Goal: Task Accomplishment & Management: Complete application form

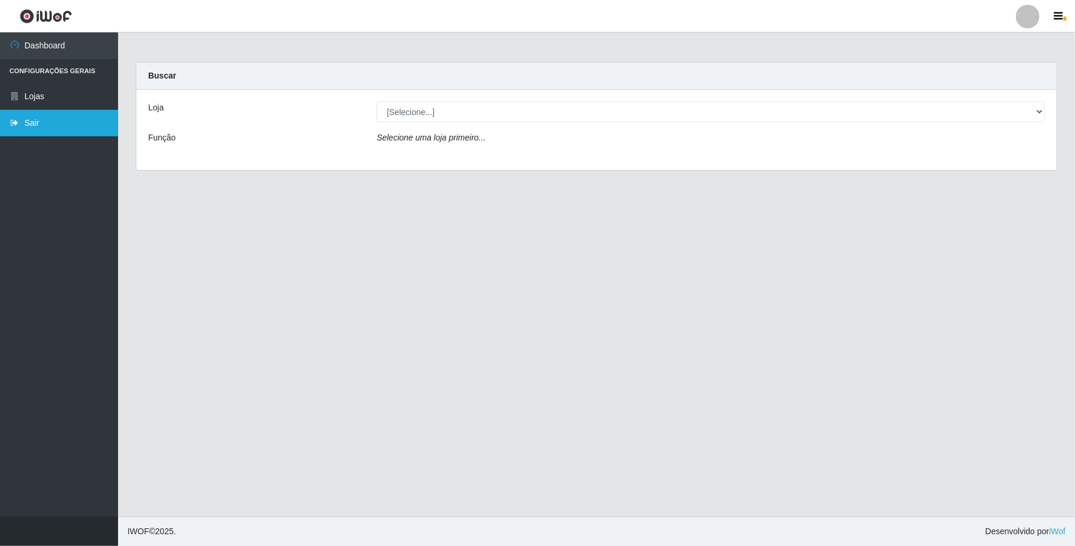
click at [48, 113] on link "Sair" at bounding box center [59, 123] width 118 height 27
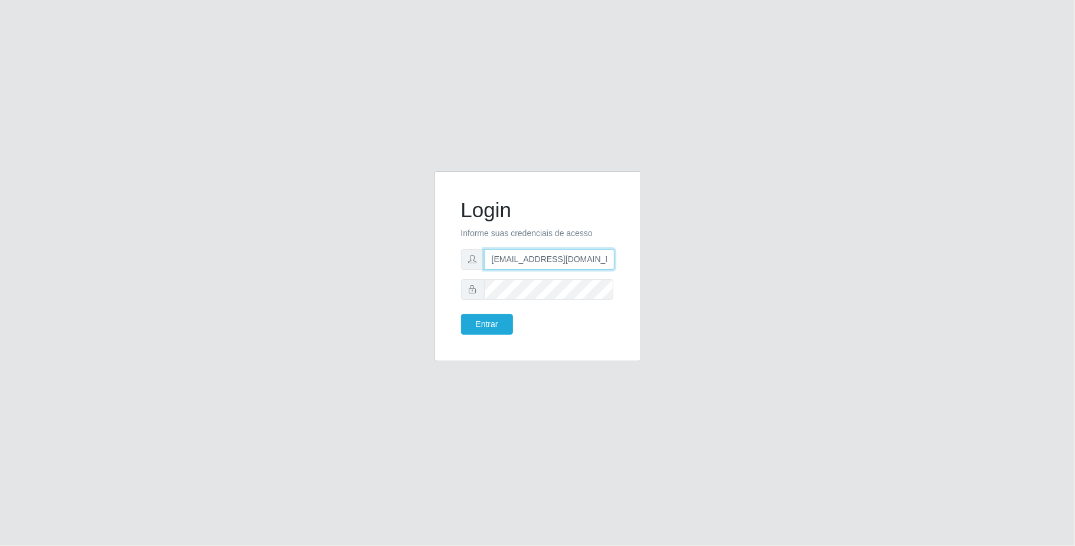
scroll to position [0, 4]
drag, startPoint x: 492, startPoint y: 263, endPoint x: 679, endPoint y: 284, distance: 187.8
click at [679, 284] on div "Login Informe suas credenciais de acesso [EMAIL_ADDRESS][DOMAIN_NAME] Entrar" at bounding box center [537, 273] width 673 height 204
type input "[EMAIL_ADDRESS][DOMAIN_NAME]"
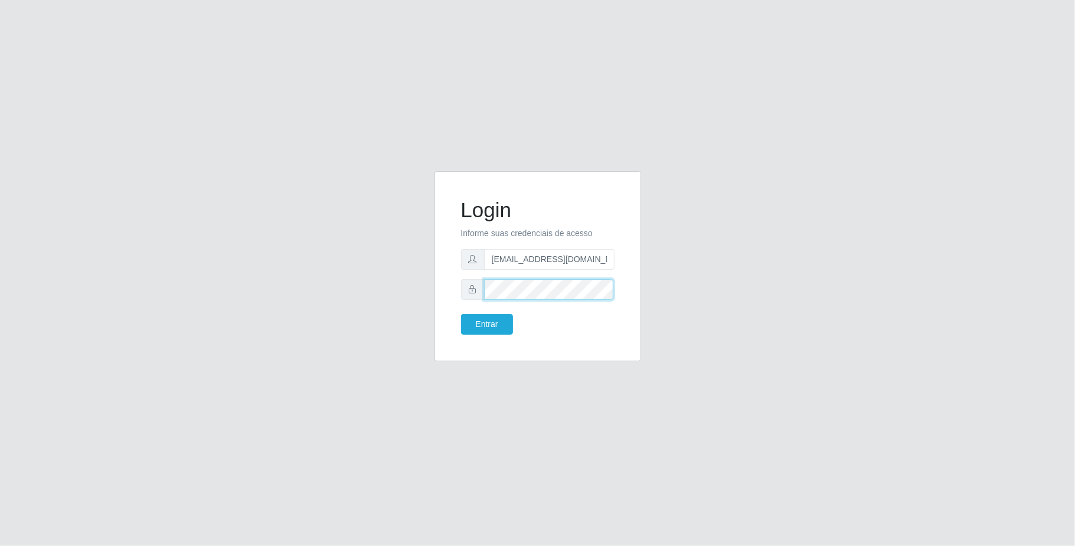
click at [402, 288] on div "Login Informe suas credenciais de acesso [EMAIL_ADDRESS][DOMAIN_NAME] Entrar" at bounding box center [537, 273] width 673 height 204
click at [461, 314] on button "Entrar" at bounding box center [487, 324] width 52 height 21
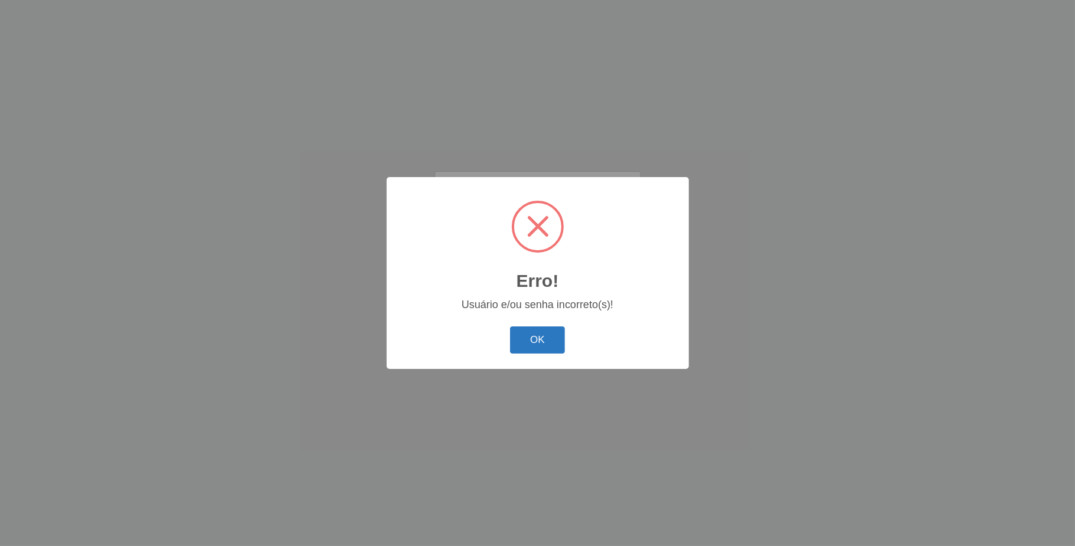
click at [556, 342] on button "OK" at bounding box center [537, 340] width 55 height 28
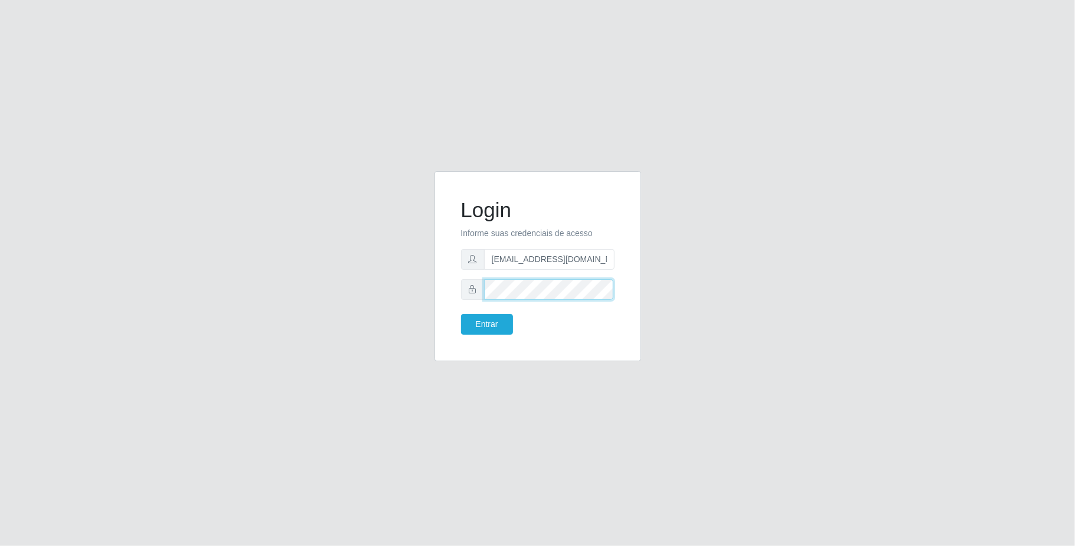
click at [393, 286] on div "Login Informe suas credenciais de acesso [EMAIL_ADDRESS][DOMAIN_NAME] Entrar" at bounding box center [537, 273] width 673 height 204
click at [461, 314] on button "Entrar" at bounding box center [487, 324] width 52 height 21
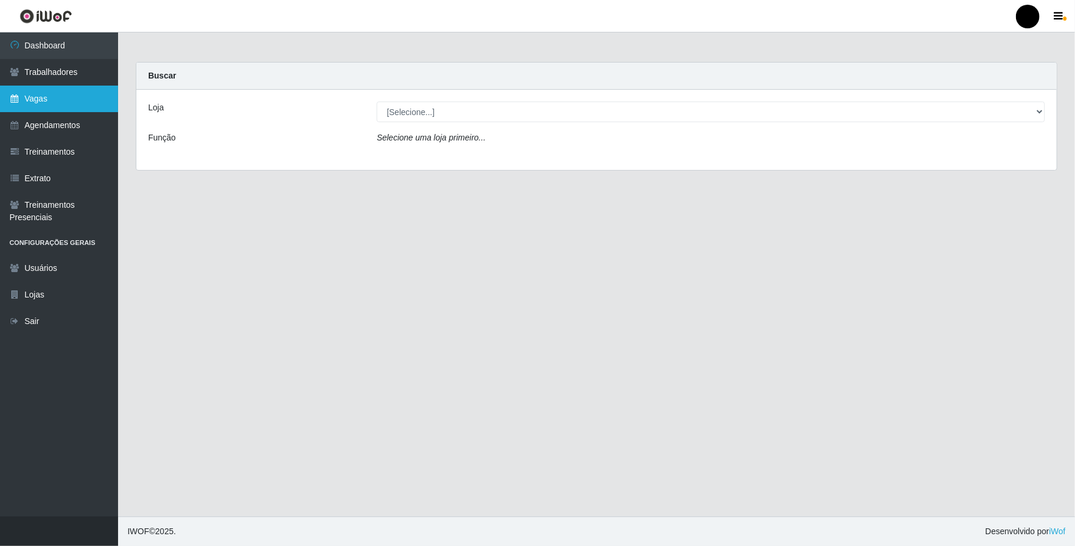
click at [35, 97] on link "Vagas" at bounding box center [59, 99] width 118 height 27
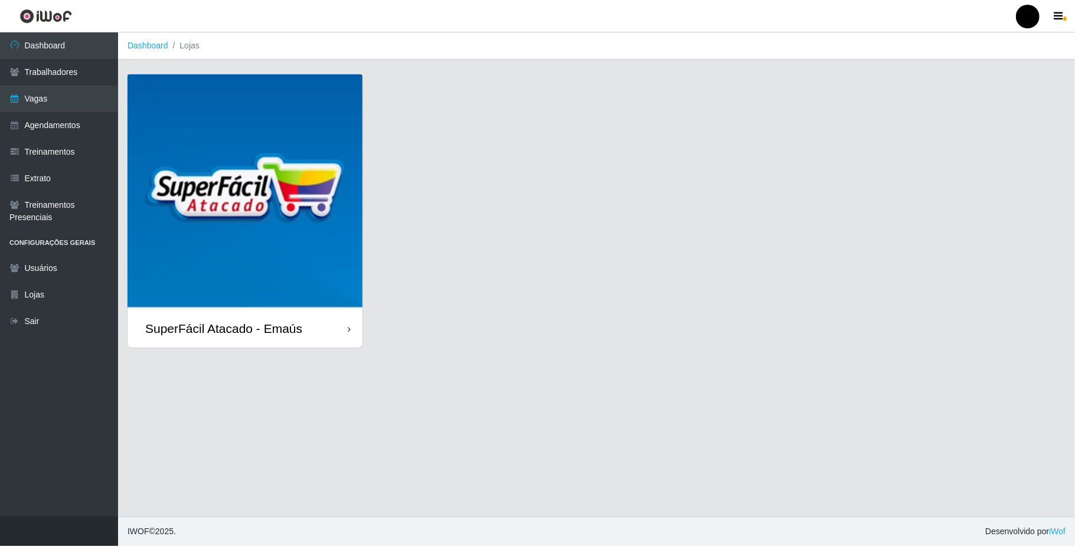
click at [254, 187] on img at bounding box center [245, 191] width 235 height 235
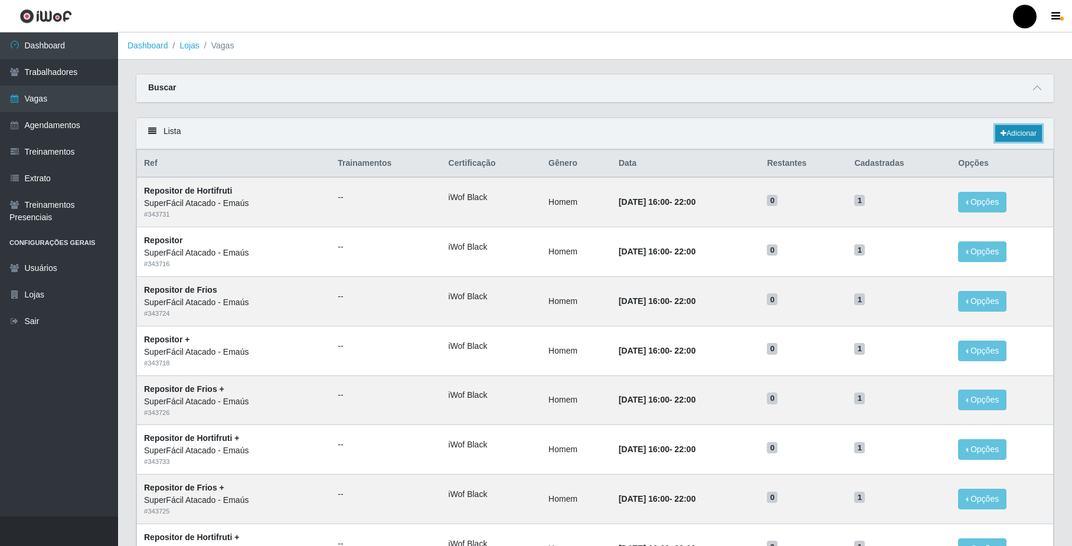
click at [1025, 130] on link "Adicionar" at bounding box center [1018, 133] width 47 height 17
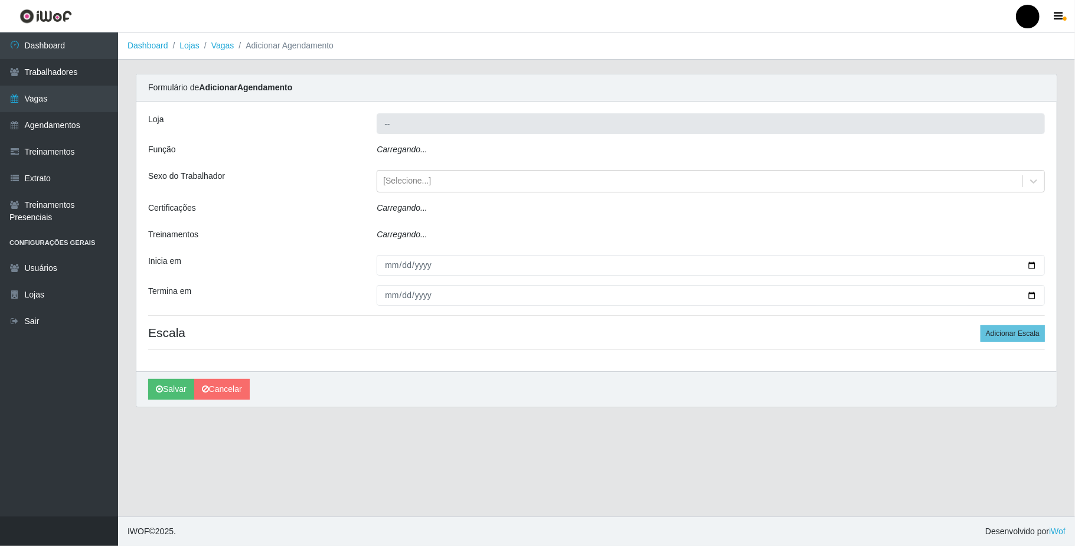
type input "SuperFácil Atacado - Emaús"
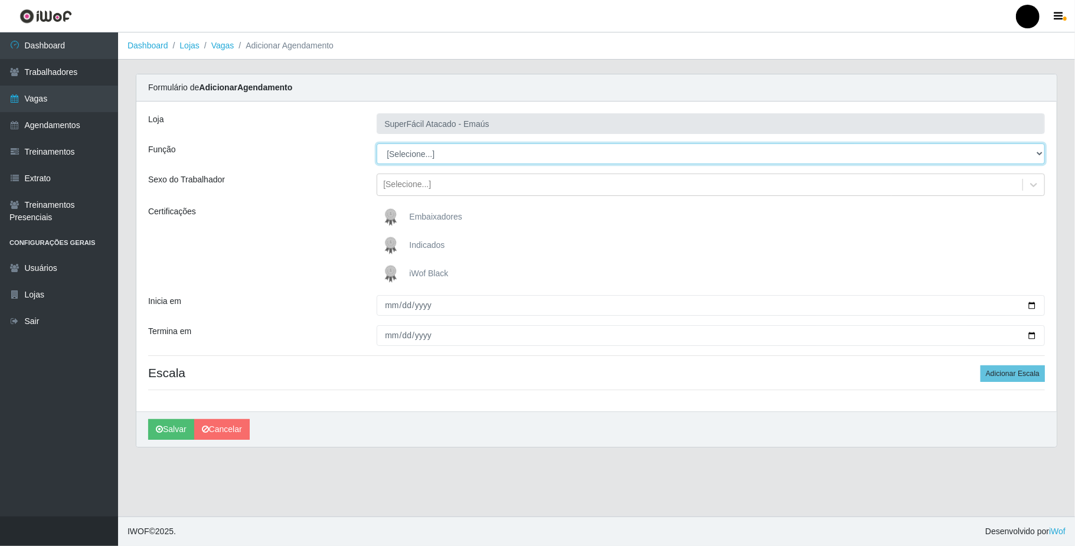
click at [433, 156] on select "[Selecione...] Auxiliar de Estacionamento Auxiliar de Estacionamento + Auxiliar…" at bounding box center [711, 153] width 668 height 21
select select "22"
click at [377, 144] on select "[Selecione...] Auxiliar de Estacionamento Auxiliar de Estacionamento + Auxiliar…" at bounding box center [711, 153] width 668 height 21
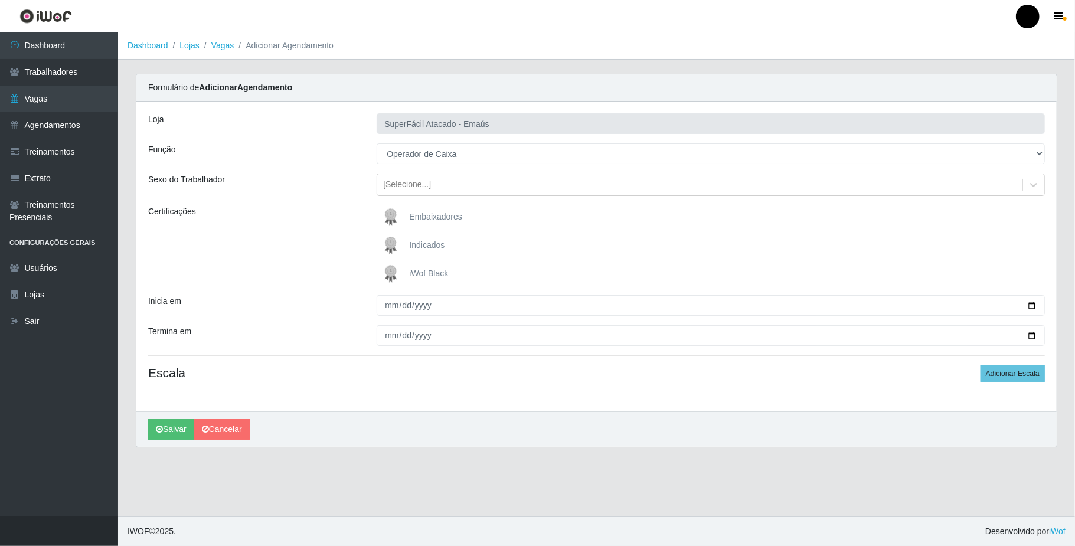
click at [393, 273] on img at bounding box center [393, 274] width 28 height 24
click at [0, 0] on input "iWof Black" at bounding box center [0, 0] width 0 height 0
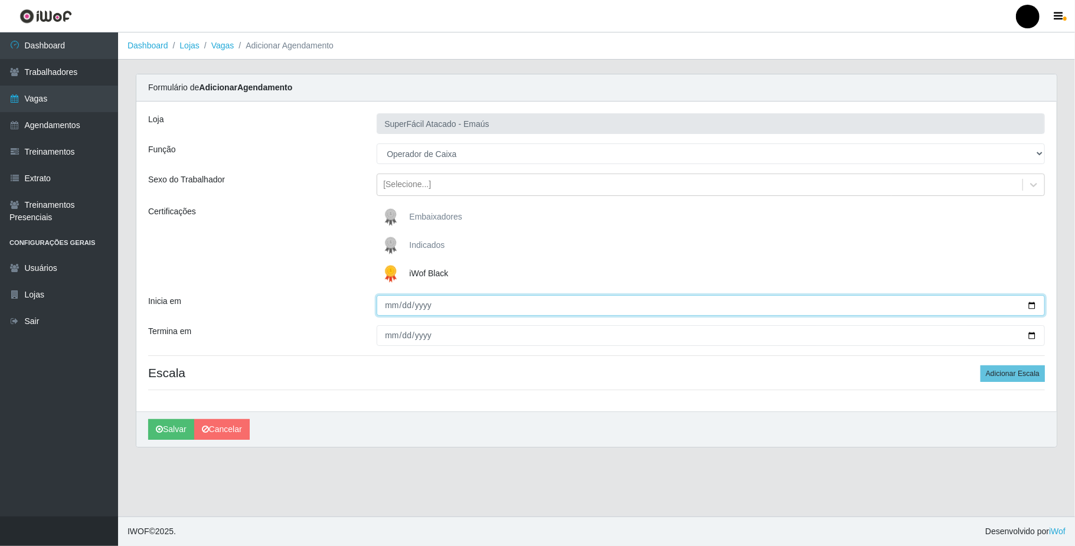
click at [1033, 306] on input "Inicia em" at bounding box center [711, 305] width 668 height 21
click at [1031, 307] on input "[DATE]" at bounding box center [711, 305] width 668 height 21
type input "[DATE]"
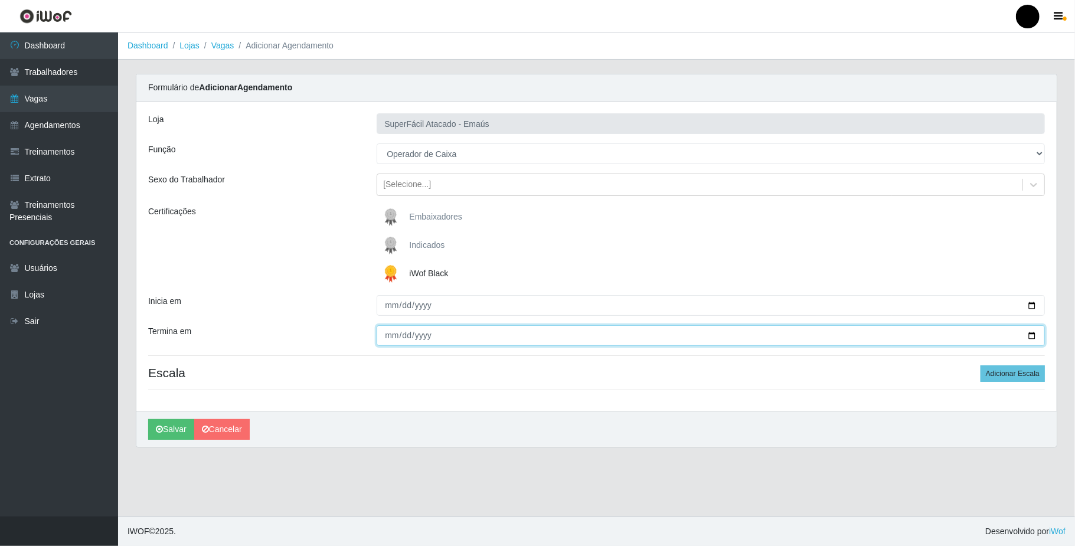
click at [1031, 334] on input "Termina em" at bounding box center [711, 335] width 668 height 21
type input "[DATE]"
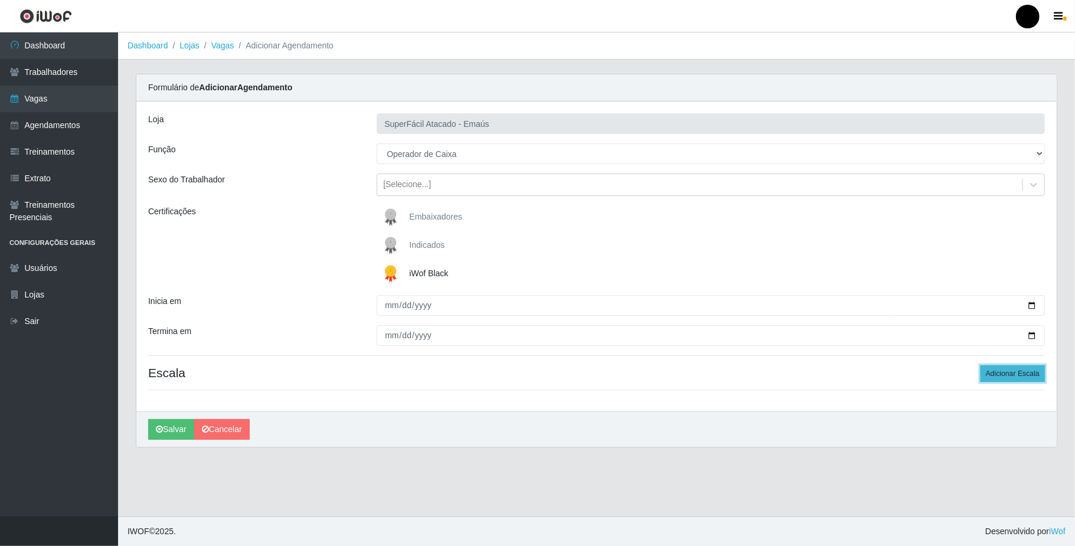
click at [997, 375] on button "Adicionar Escala" at bounding box center [1013, 373] width 64 height 17
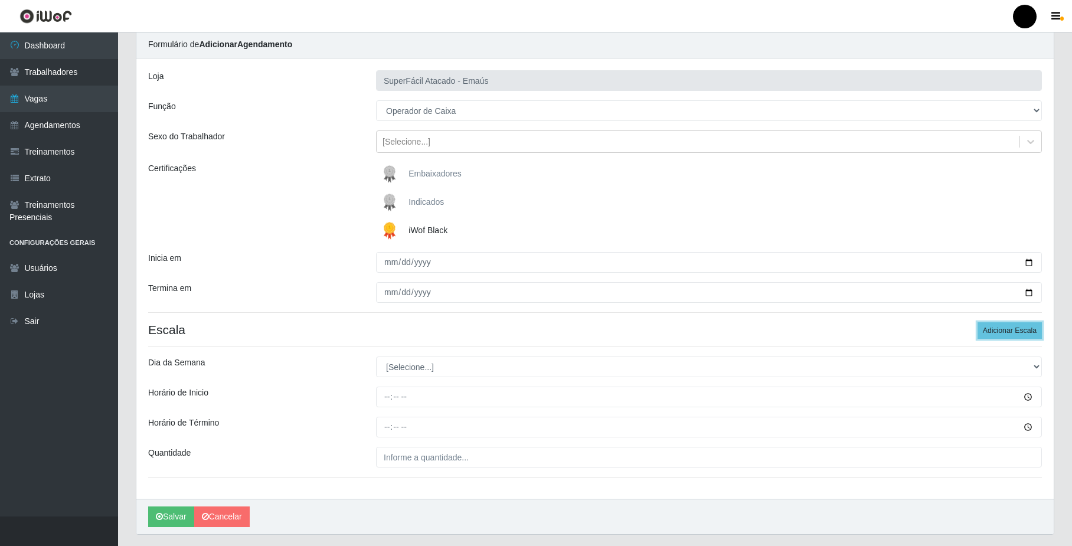
scroll to position [78, 0]
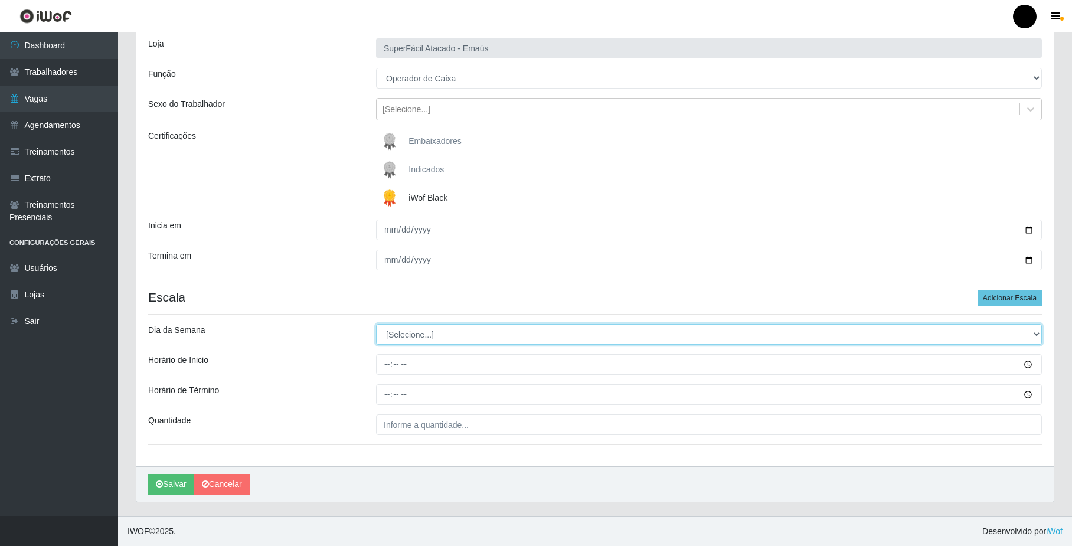
click at [435, 336] on select "[Selecione...] Segunda Terça Quarta Quinta Sexta Sábado Domingo" at bounding box center [709, 334] width 666 height 21
select select "5"
click at [376, 324] on select "[Selecione...] Segunda Terça Quarta Quinta Sexta Sábado Domingo" at bounding box center [709, 334] width 666 height 21
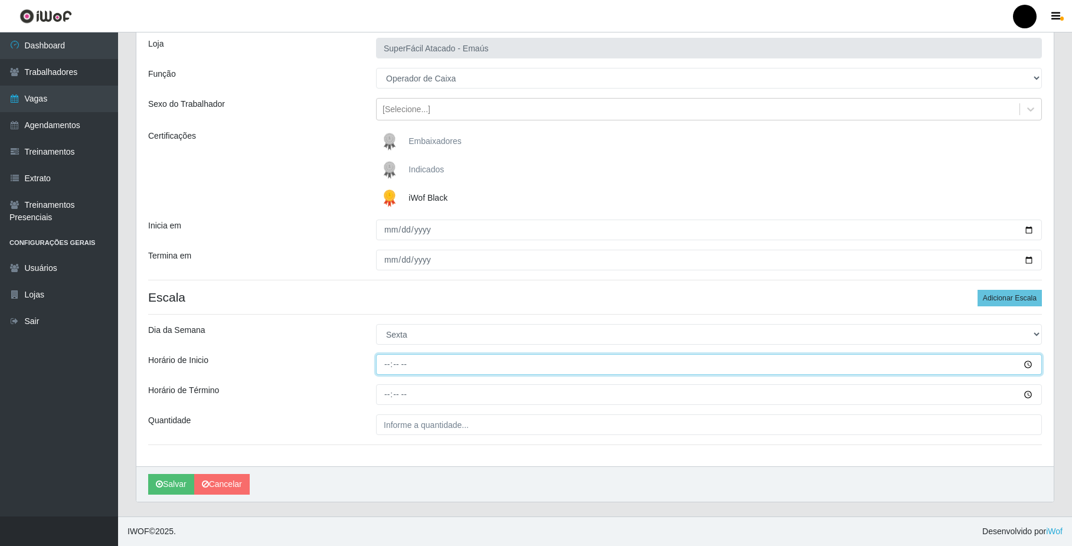
click at [387, 367] on input "Horário de Inicio" at bounding box center [709, 364] width 666 height 21
type input "08:00"
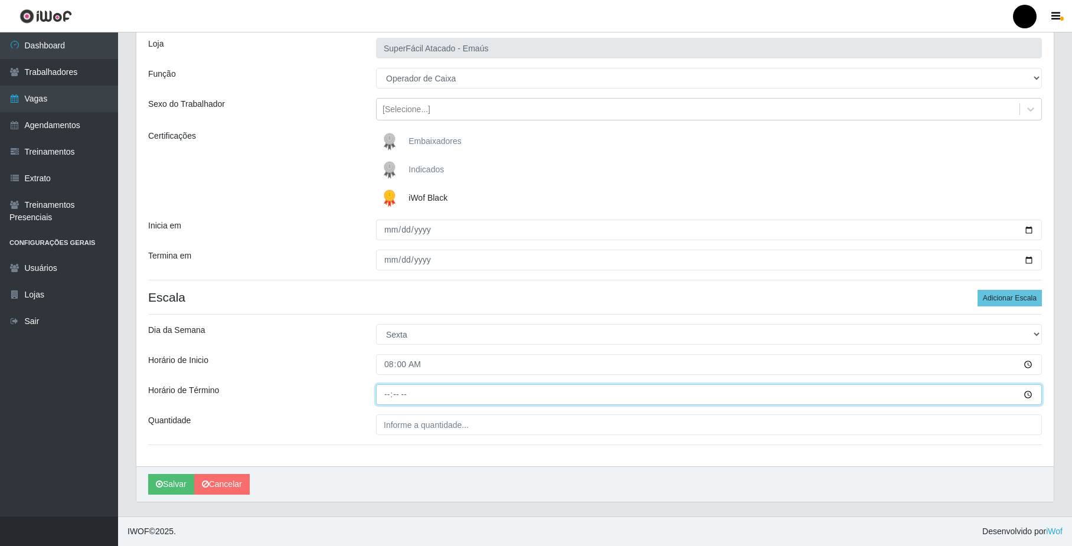
click at [394, 397] on input "Horário de Término" at bounding box center [709, 394] width 666 height 21
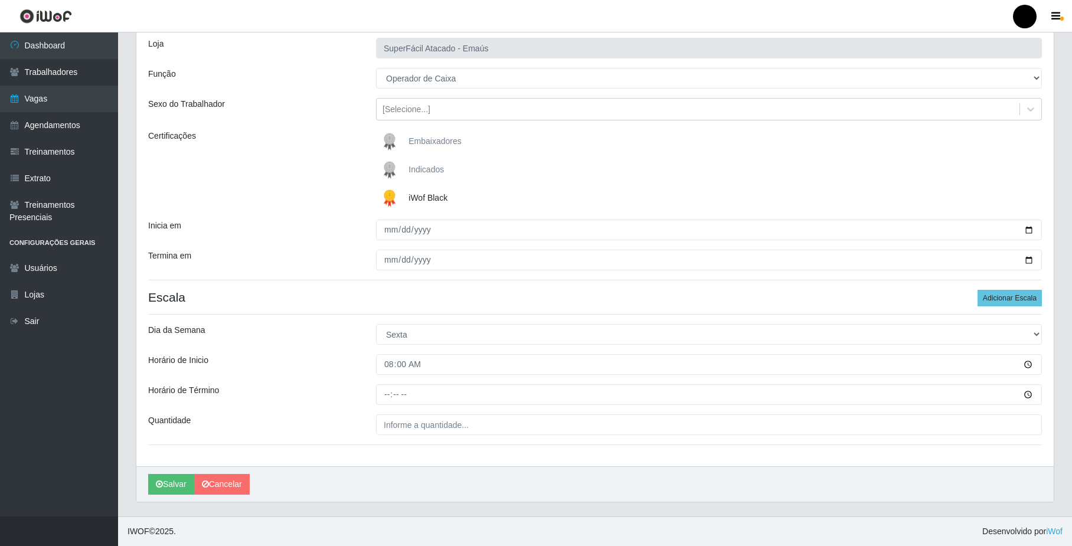
click at [370, 397] on div at bounding box center [709, 394] width 684 height 21
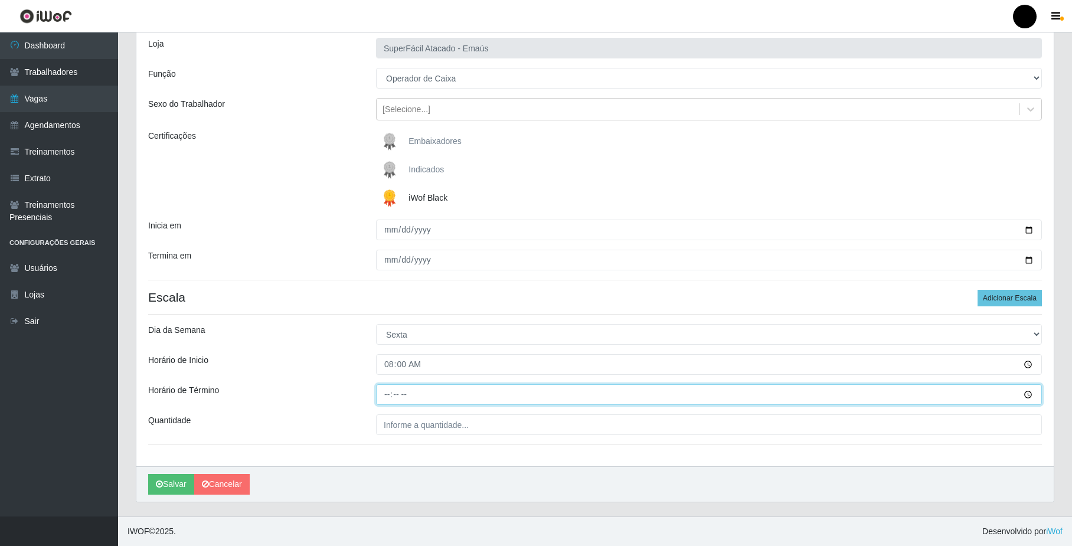
click at [385, 397] on input "Horário de Término" at bounding box center [709, 394] width 666 height 21
type input "14:00"
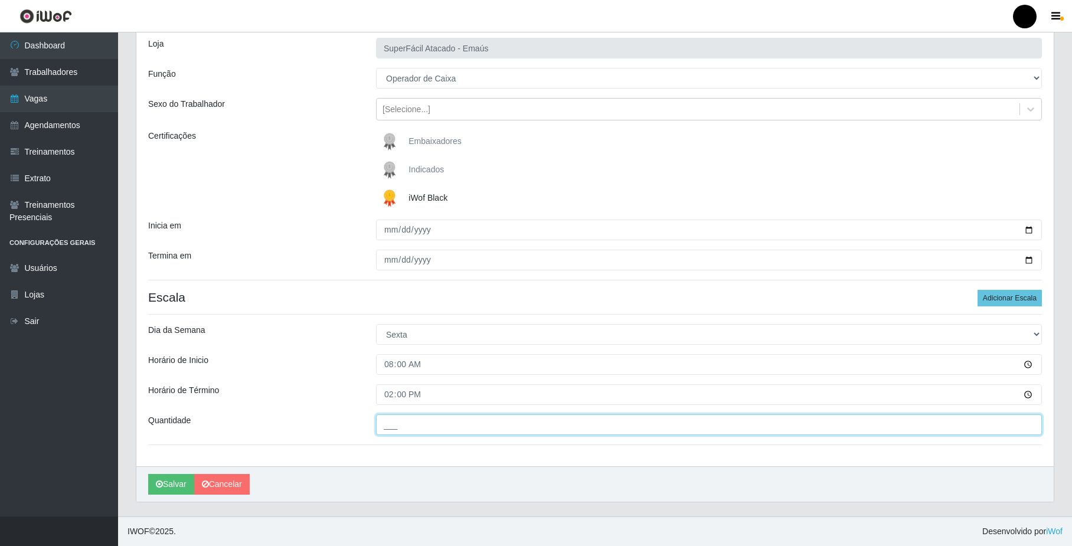
click at [407, 419] on input "___" at bounding box center [709, 424] width 666 height 21
type input "02_"
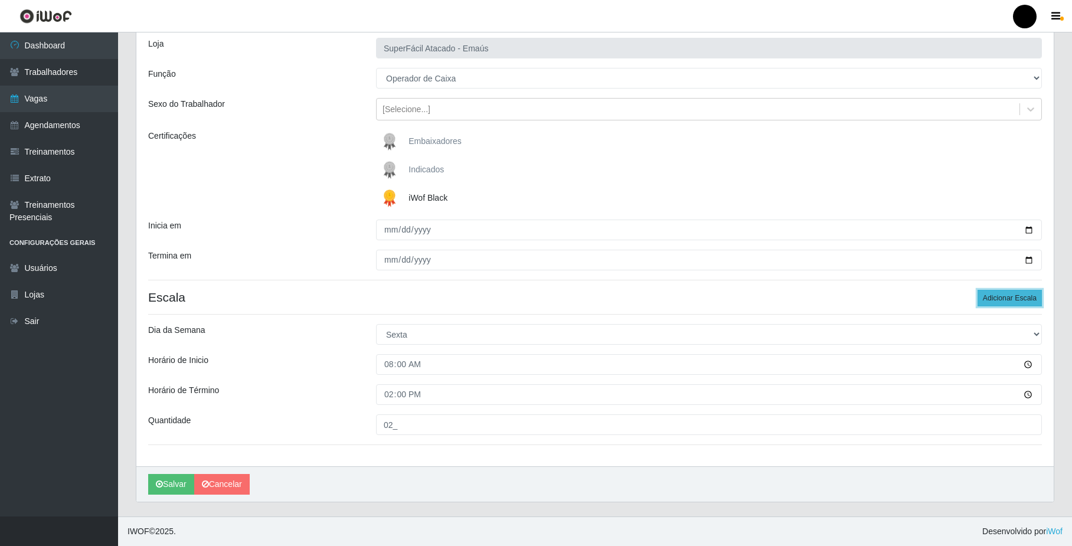
click at [984, 305] on button "Adicionar Escala" at bounding box center [1010, 298] width 64 height 17
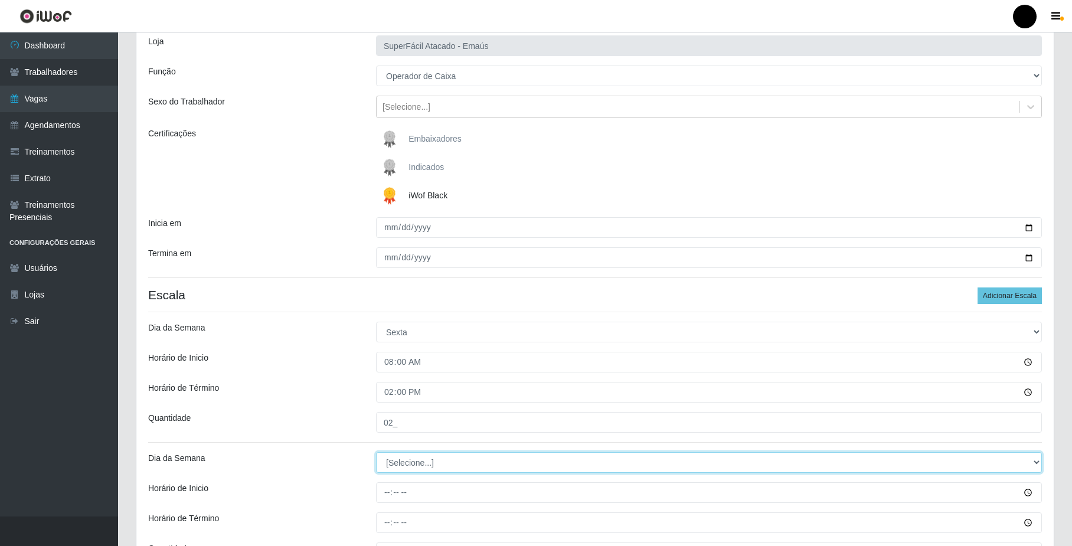
click at [403, 465] on select "[Selecione...] Segunda Terça Quarta Quinta Sexta Sábado Domingo" at bounding box center [709, 462] width 666 height 21
select select "5"
click at [376, 453] on select "[Selecione...] Segunda Terça Quarta Quinta Sexta Sábado Domingo" at bounding box center [709, 462] width 666 height 21
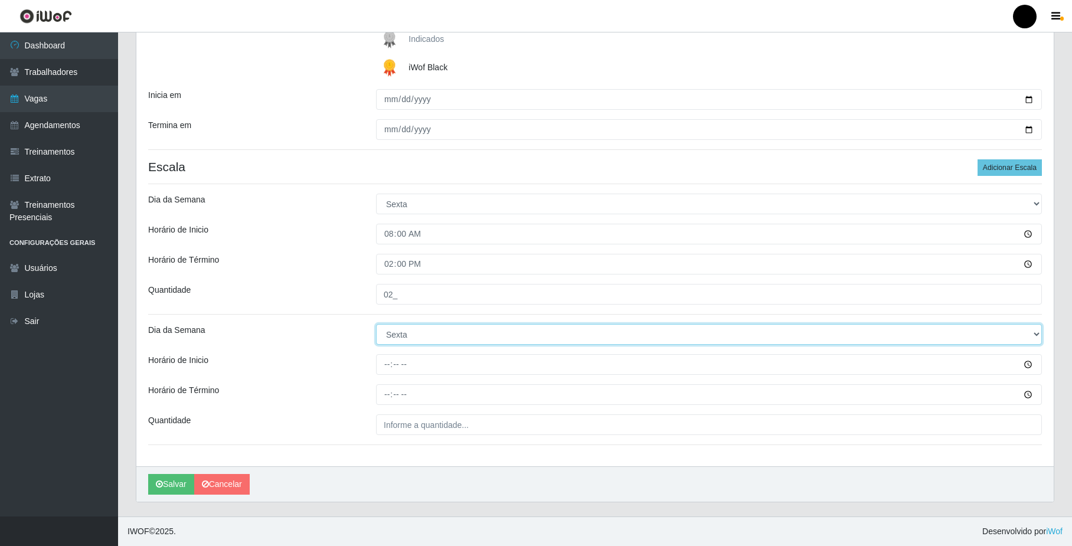
scroll to position [208, 0]
click at [390, 365] on input "Horário de Inicio" at bounding box center [709, 364] width 666 height 21
type input "09:00"
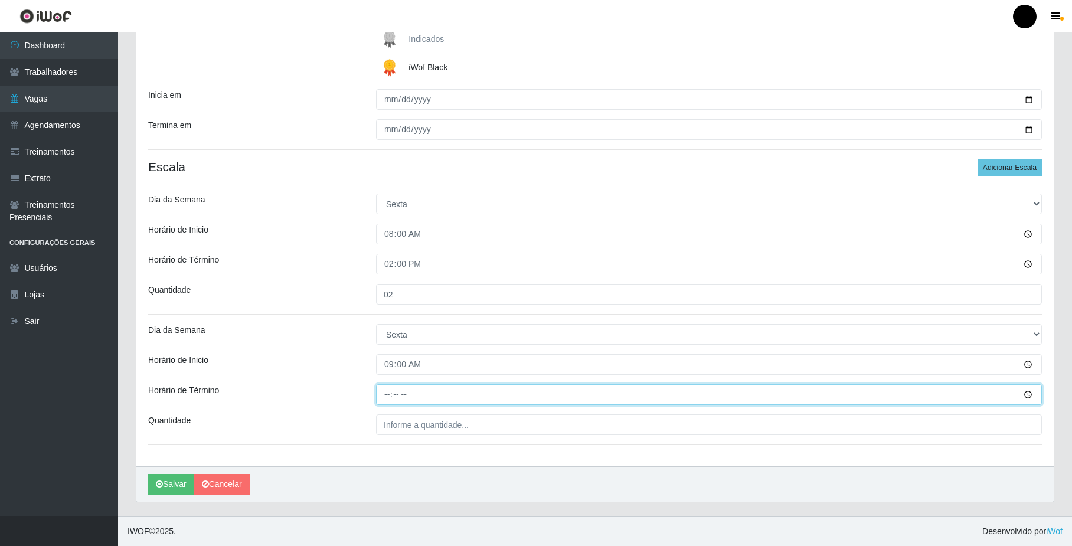
click at [391, 396] on input "Horário de Término" at bounding box center [709, 394] width 666 height 21
type input "15:00"
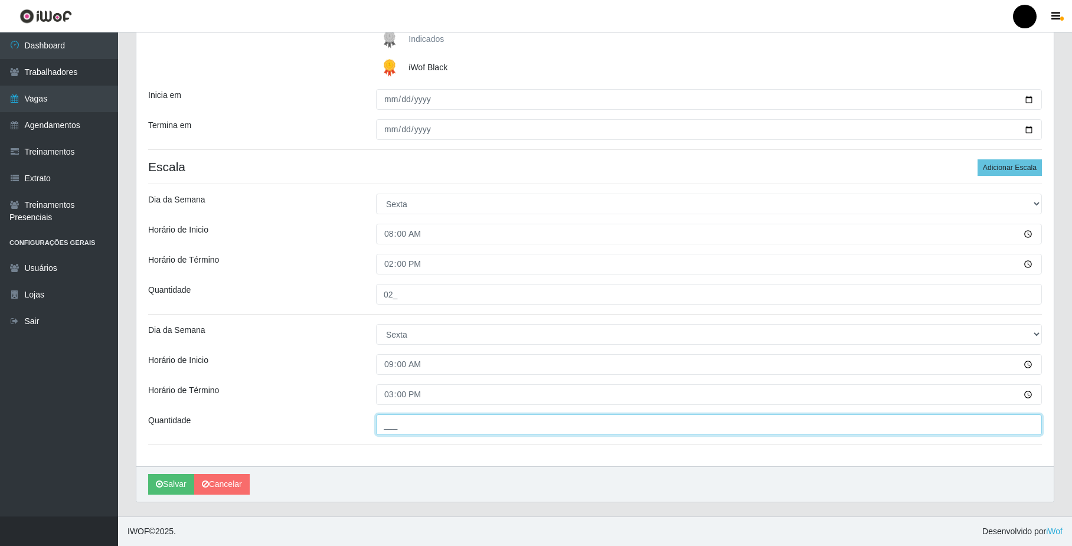
click at [397, 422] on input "___" at bounding box center [709, 424] width 666 height 21
type input "02_"
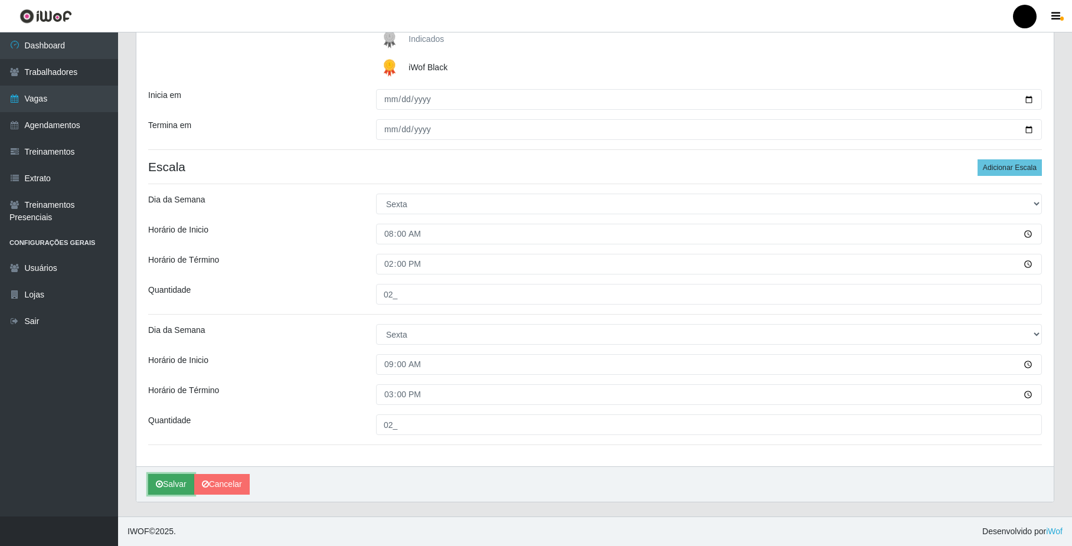
click at [171, 487] on button "Salvar" at bounding box center [171, 484] width 46 height 21
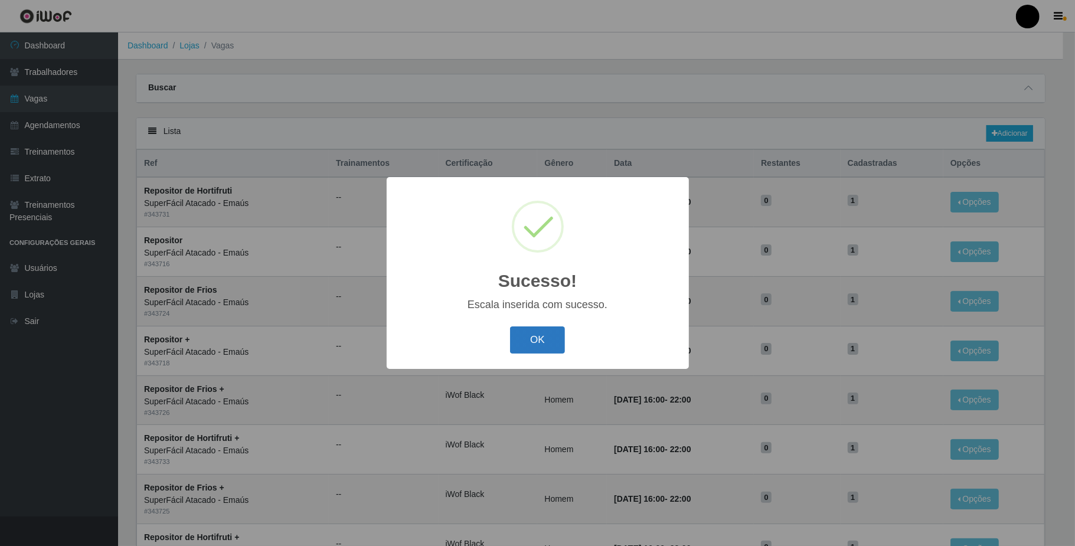
click at [547, 332] on button "OK" at bounding box center [537, 340] width 55 height 28
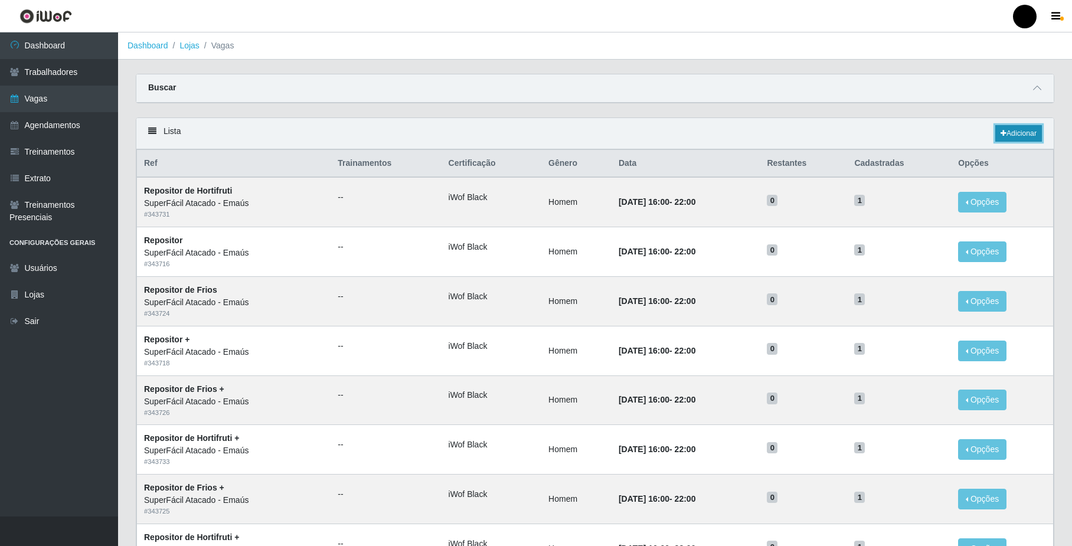
click at [1006, 130] on link "Adicionar" at bounding box center [1018, 133] width 47 height 17
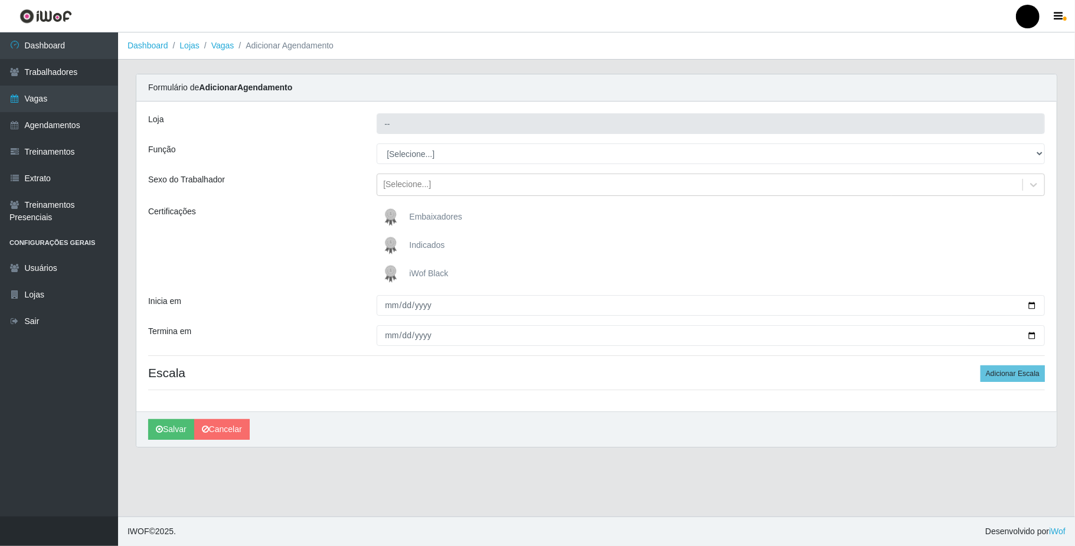
type input "SuperFácil Atacado - Emaús"
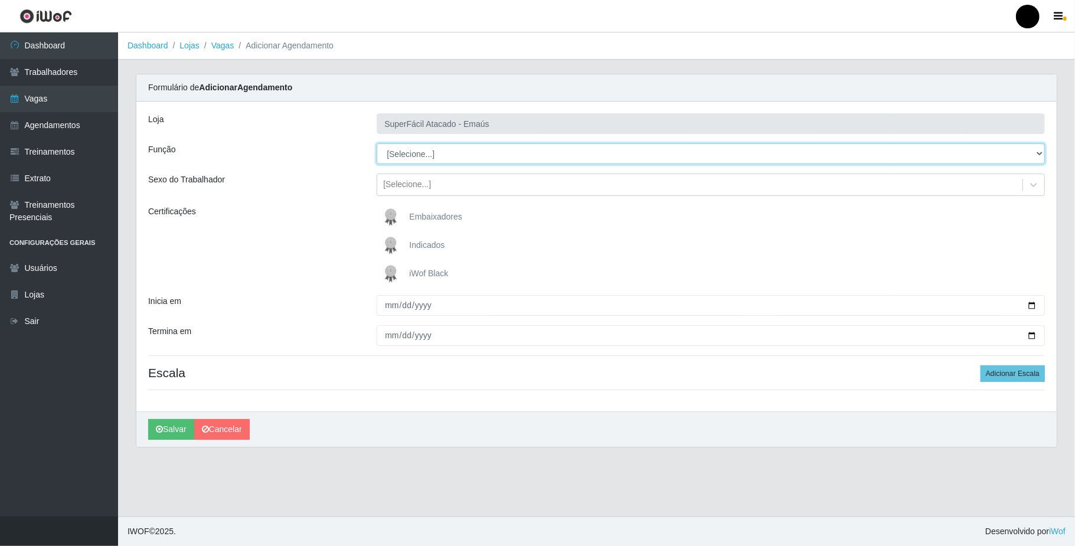
click at [452, 152] on select "[Selecione...] Auxiliar de Estacionamento Auxiliar de Estacionamento + Auxiliar…" at bounding box center [711, 153] width 668 height 21
select select "22"
click at [377, 144] on select "[Selecione...] Auxiliar de Estacionamento Auxiliar de Estacionamento + Auxiliar…" at bounding box center [711, 153] width 668 height 21
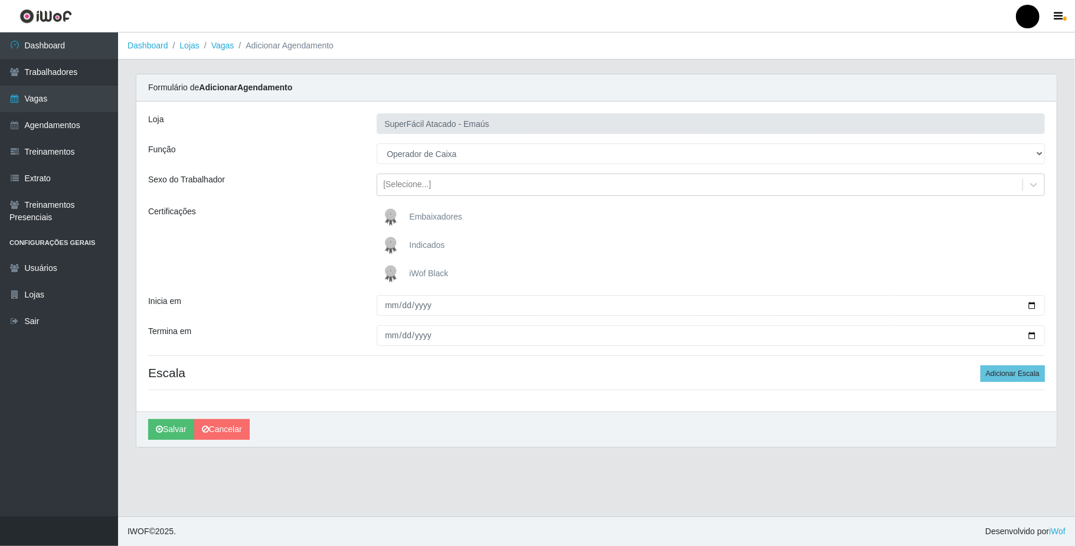
click at [391, 272] on img at bounding box center [393, 274] width 28 height 24
click at [0, 0] on input "iWof Black" at bounding box center [0, 0] width 0 height 0
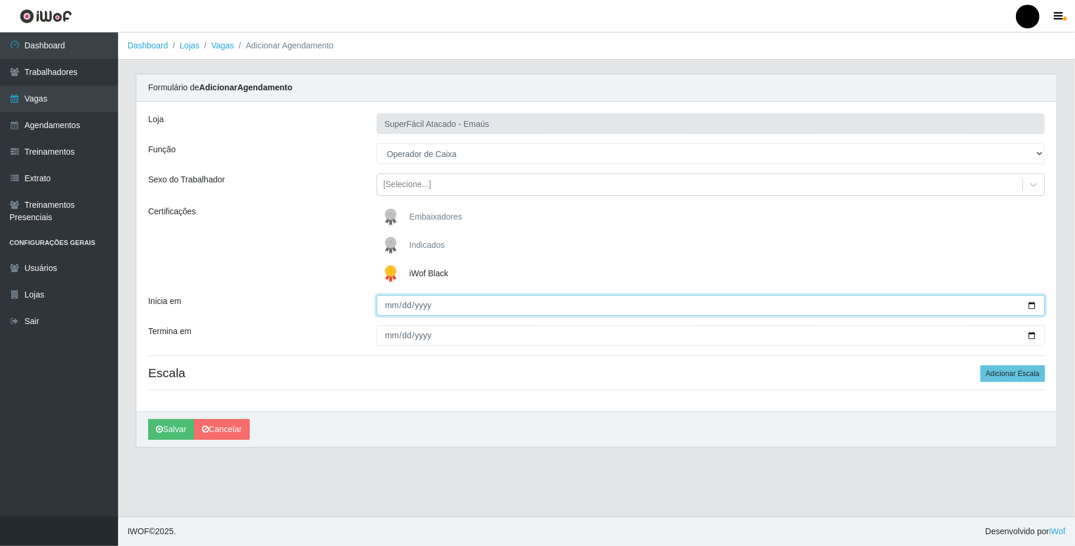
click at [1033, 303] on input "Inicia em" at bounding box center [711, 305] width 668 height 21
type input "[DATE]"
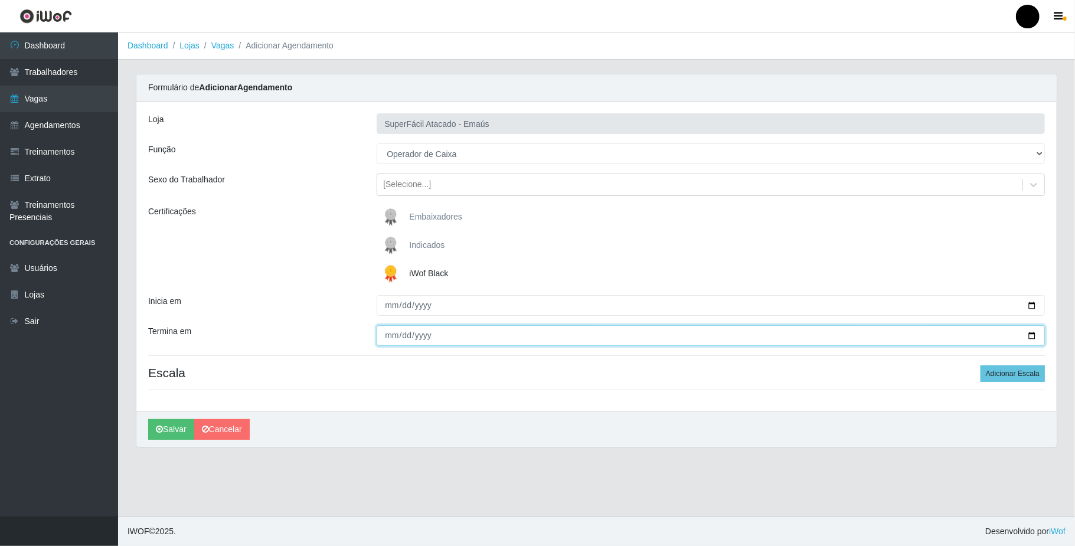
click at [1031, 336] on input "Termina em" at bounding box center [711, 335] width 668 height 21
type input "[DATE]"
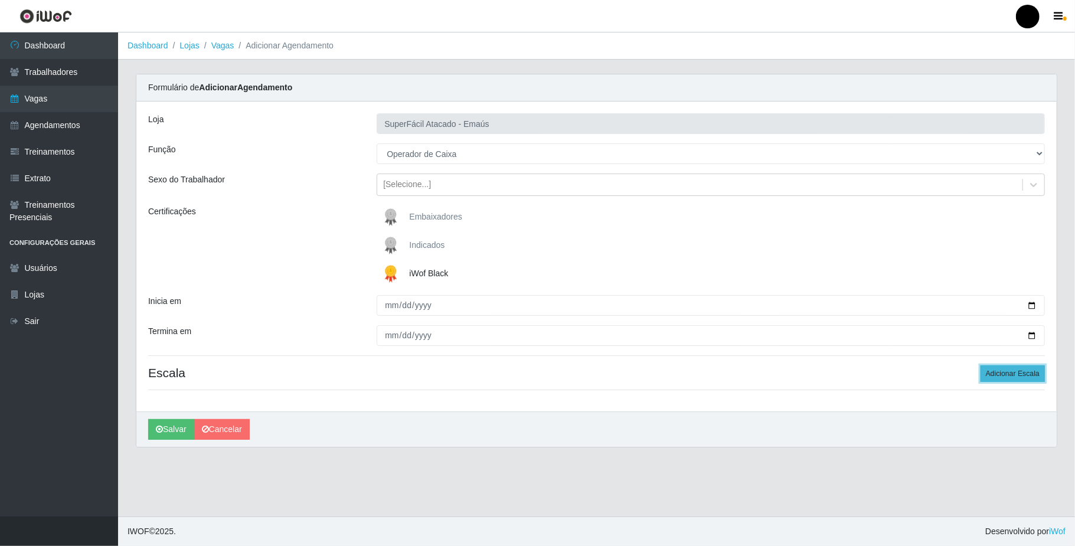
click at [1021, 376] on button "Adicionar Escala" at bounding box center [1013, 373] width 64 height 17
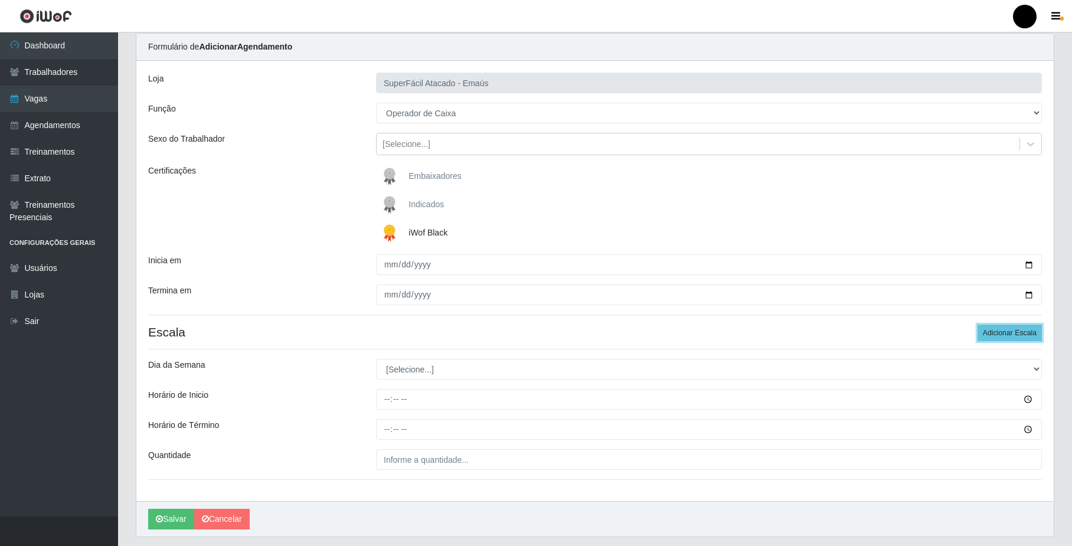
scroll to position [78, 0]
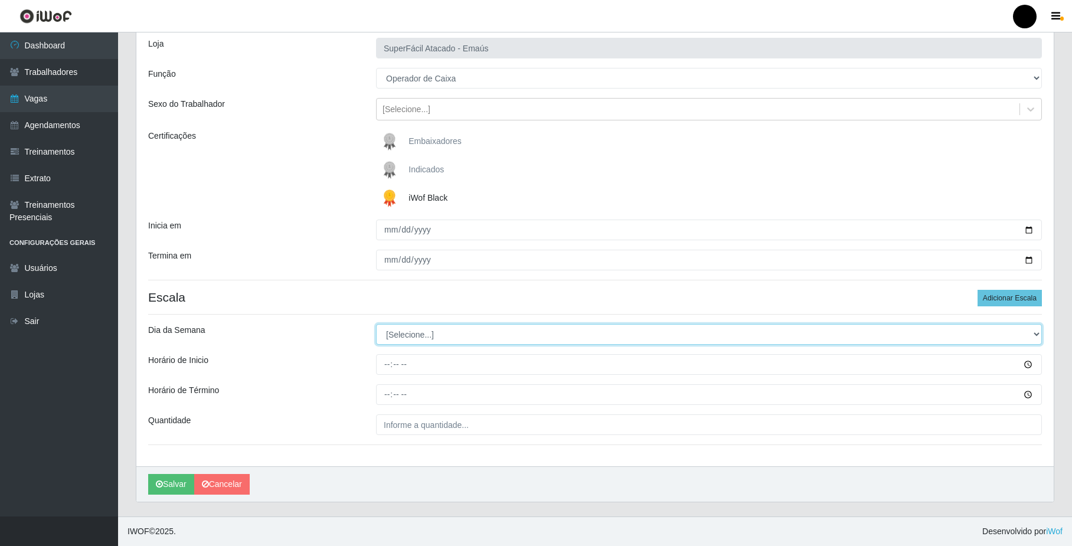
click at [398, 338] on select "[Selecione...] Segunda Terça Quarta Quinta Sexta Sábado Domingo" at bounding box center [709, 334] width 666 height 21
select select "5"
click at [376, 324] on select "[Selecione...] Segunda Terça Quarta Quinta Sexta Sábado Domingo" at bounding box center [709, 334] width 666 height 21
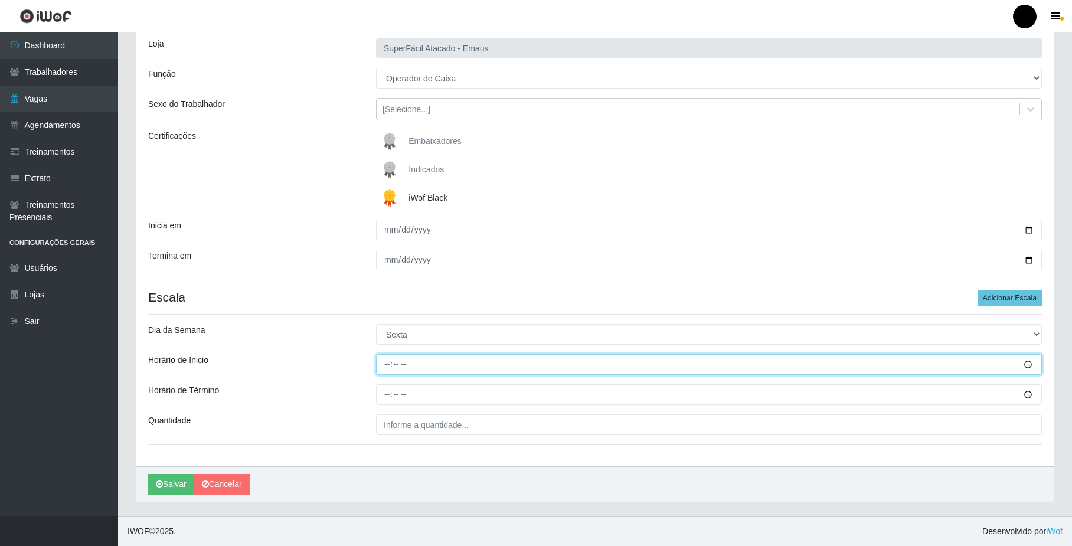
click at [383, 364] on input "Horário de Inicio" at bounding box center [709, 364] width 666 height 21
type input "16:00"
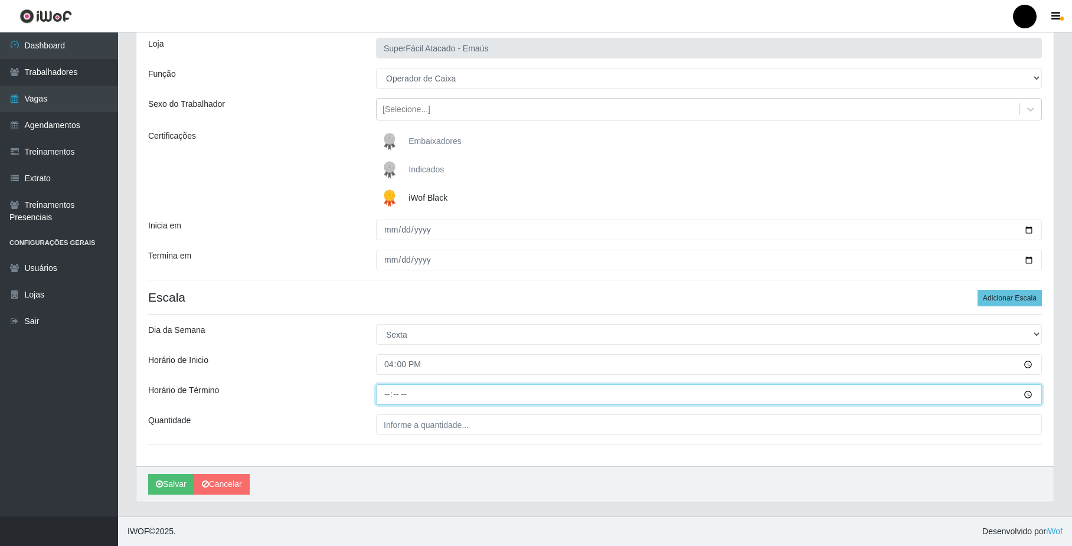
click at [381, 399] on input "Horário de Término" at bounding box center [709, 394] width 666 height 21
type input "22:00"
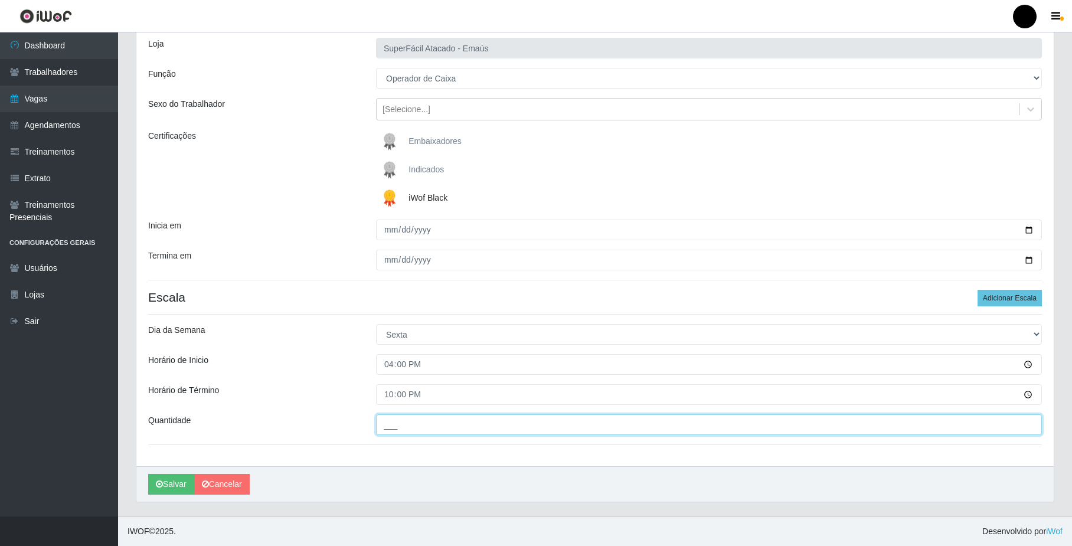
click at [411, 430] on input "___" at bounding box center [709, 424] width 666 height 21
type input "04_"
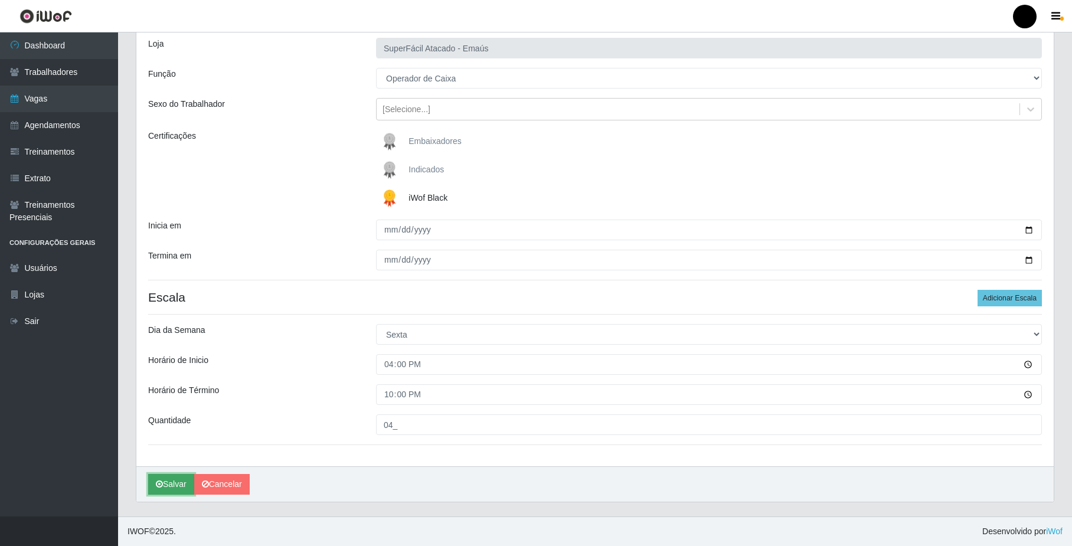
click at [168, 482] on button "Salvar" at bounding box center [171, 484] width 46 height 21
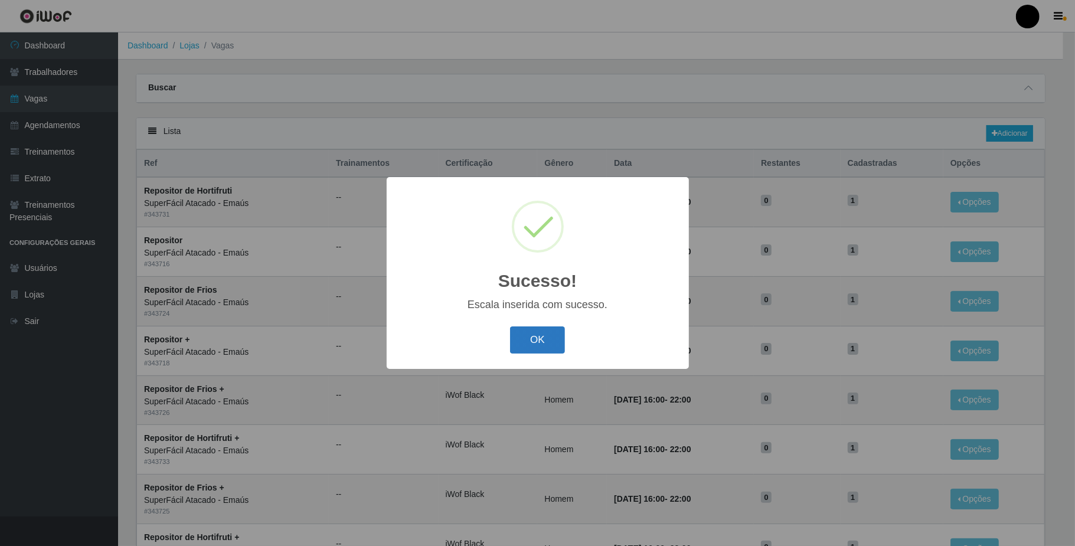
click at [532, 347] on button "OK" at bounding box center [537, 340] width 55 height 28
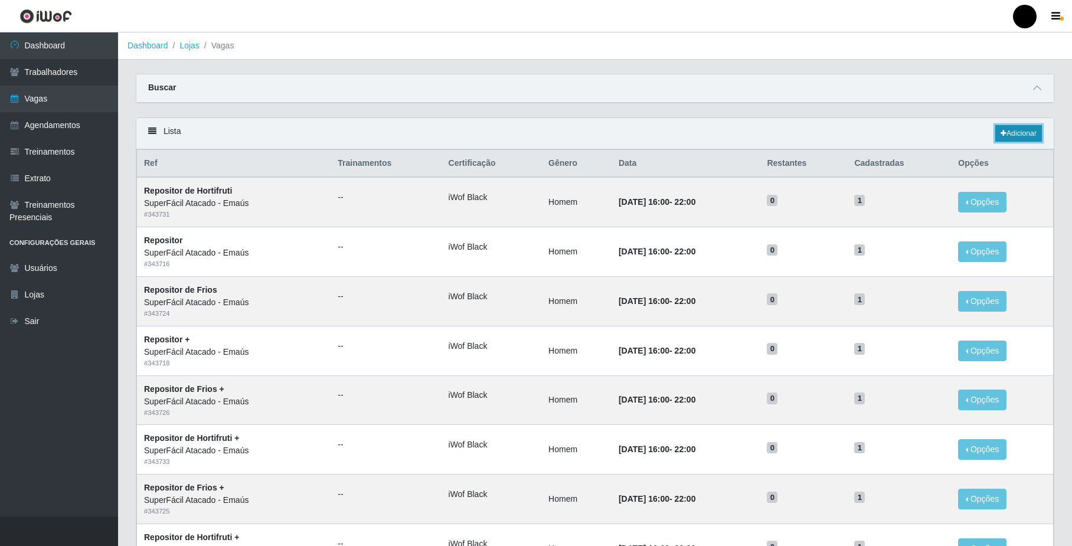
click at [1009, 132] on link "Adicionar" at bounding box center [1018, 133] width 47 height 17
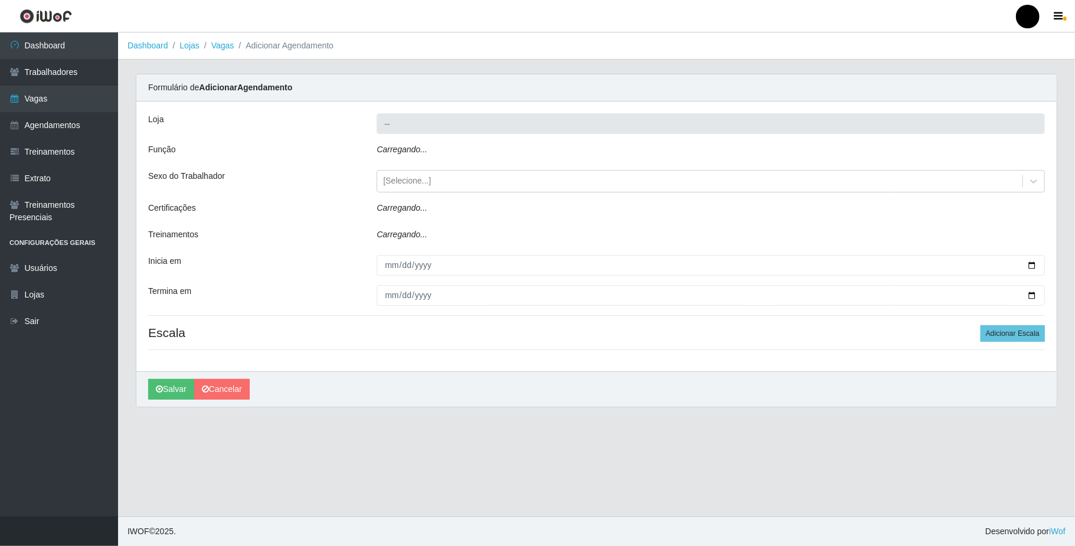
type input "SuperFácil Atacado - Emaús"
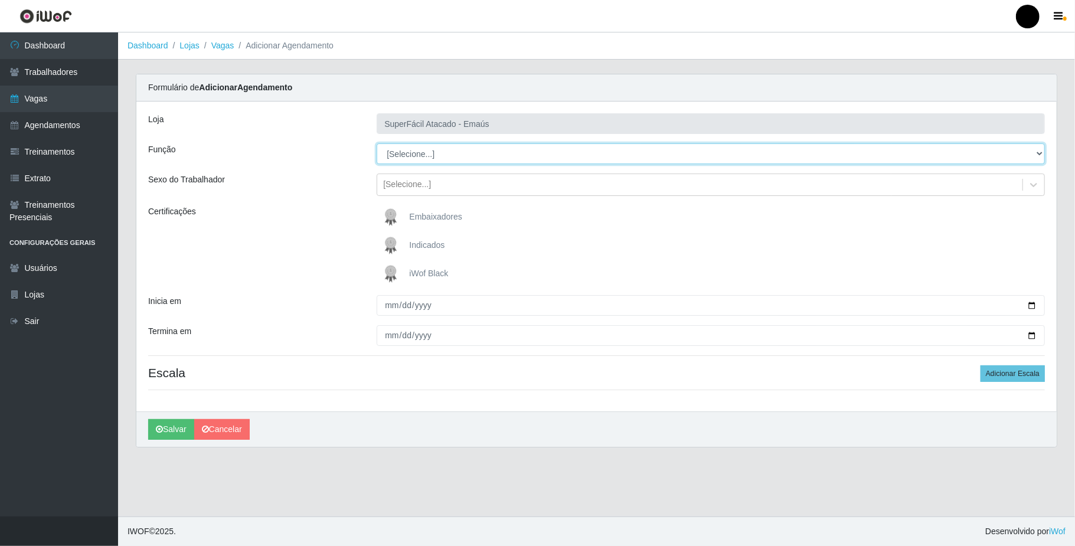
click at [433, 164] on select "[Selecione...] Auxiliar de Estacionamento Auxiliar de Estacionamento + Auxiliar…" at bounding box center [711, 153] width 668 height 21
select select "1"
click at [377, 144] on select "[Selecione...] Auxiliar de Estacionamento Auxiliar de Estacionamento + Auxiliar…" at bounding box center [711, 153] width 668 height 21
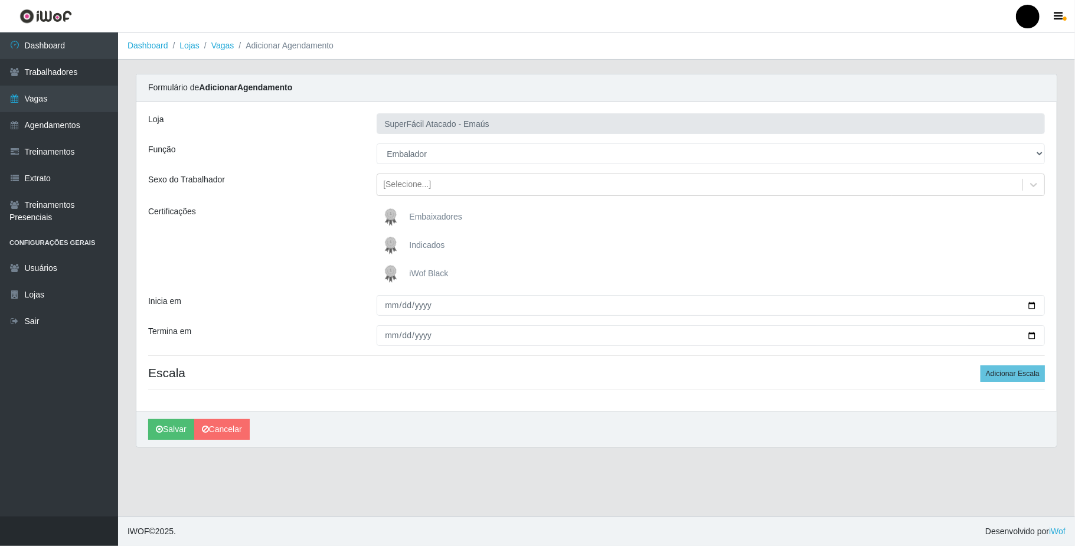
click at [391, 268] on img at bounding box center [393, 274] width 28 height 24
click at [0, 0] on input "iWof Black" at bounding box center [0, 0] width 0 height 0
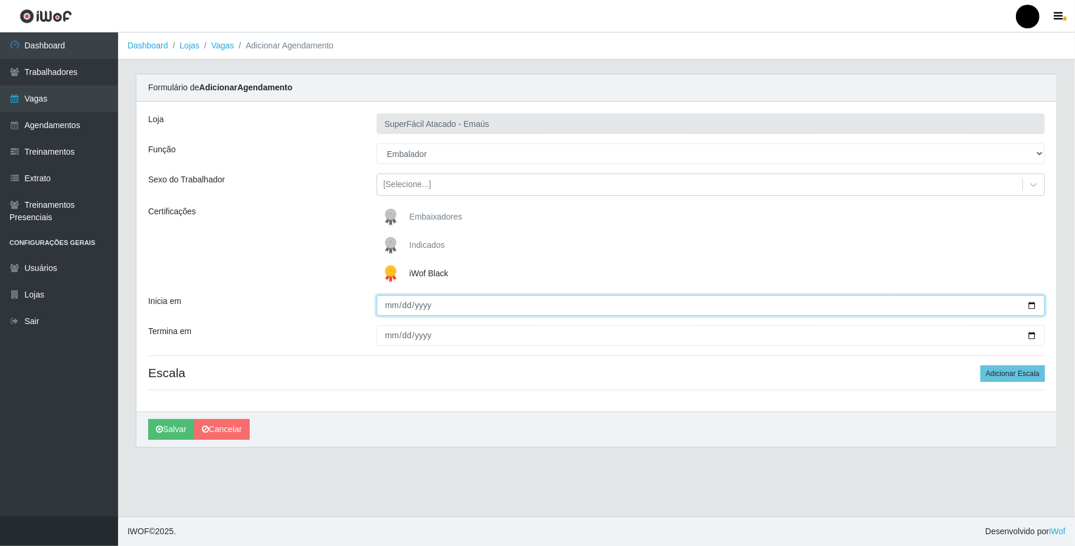
click at [1033, 306] on input "Inicia em" at bounding box center [711, 305] width 668 height 21
type input "[DATE]"
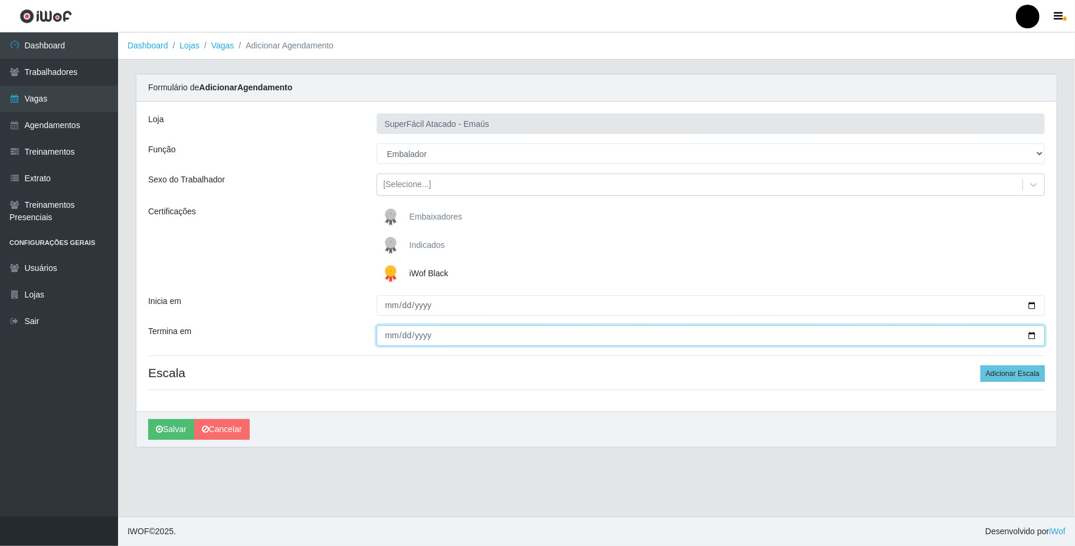
click at [1031, 332] on input "Termina em" at bounding box center [711, 335] width 668 height 21
type input "[DATE]"
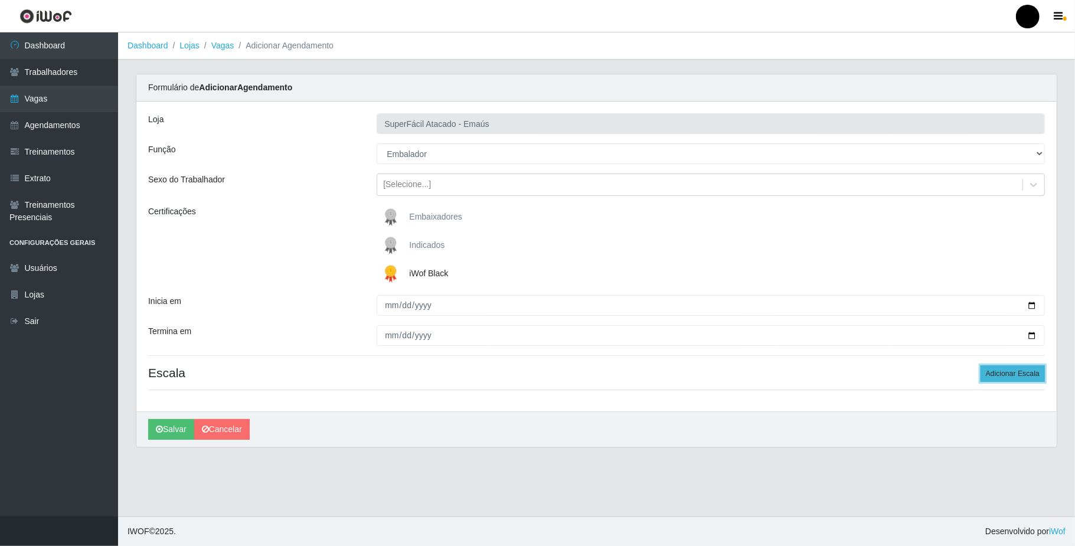
drag, startPoint x: 1009, startPoint y: 374, endPoint x: 702, endPoint y: 377, distance: 307.6
click at [1009, 374] on button "Adicionar Escala" at bounding box center [1013, 373] width 64 height 17
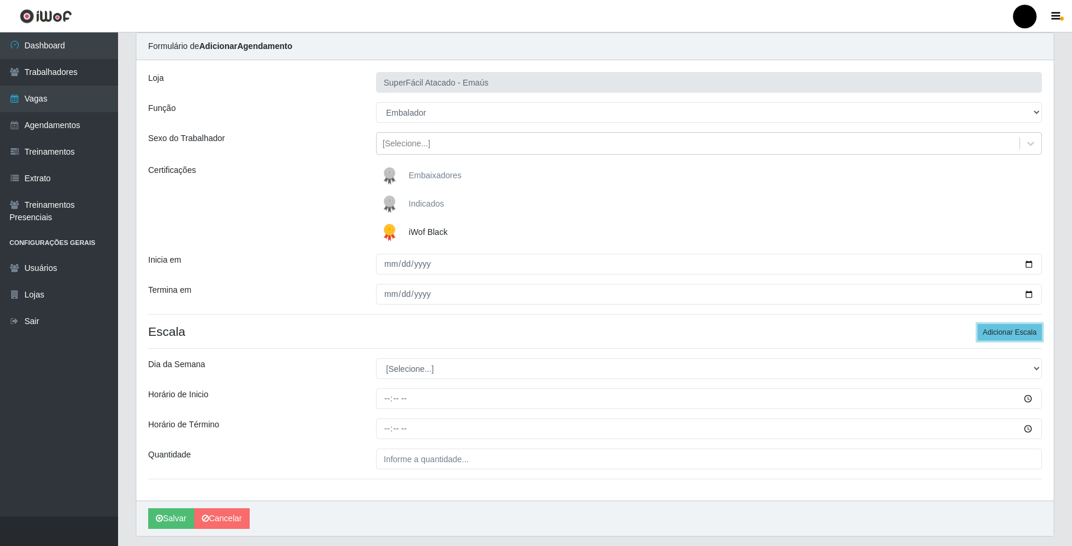
scroll to position [78, 0]
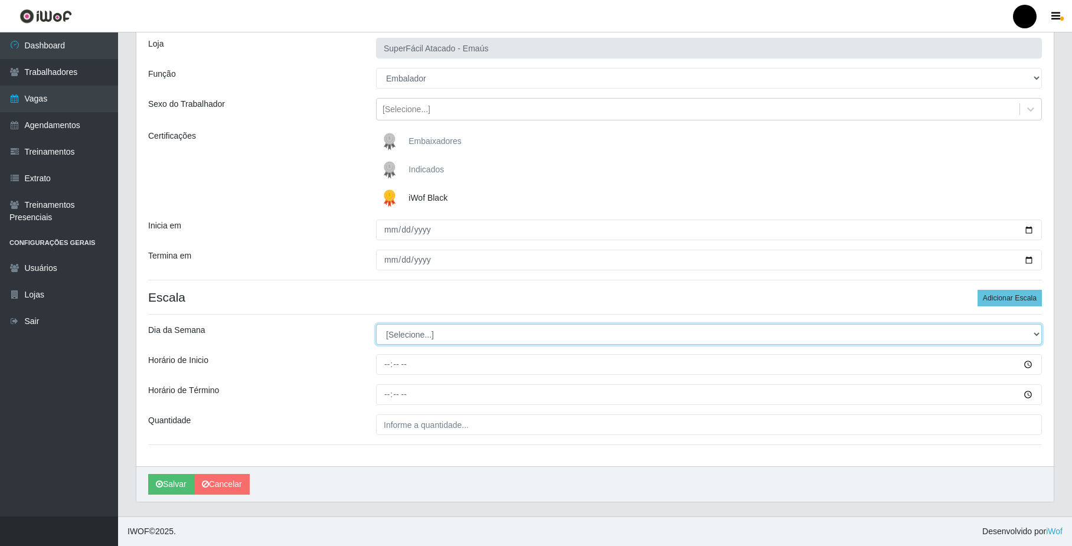
click at [399, 341] on select "[Selecione...] Segunda Terça Quarta Quinta Sexta Sábado Domingo" at bounding box center [709, 334] width 666 height 21
select select "5"
click at [376, 324] on select "[Selecione...] Segunda Terça Quarta Quinta Sexta Sábado Domingo" at bounding box center [709, 334] width 666 height 21
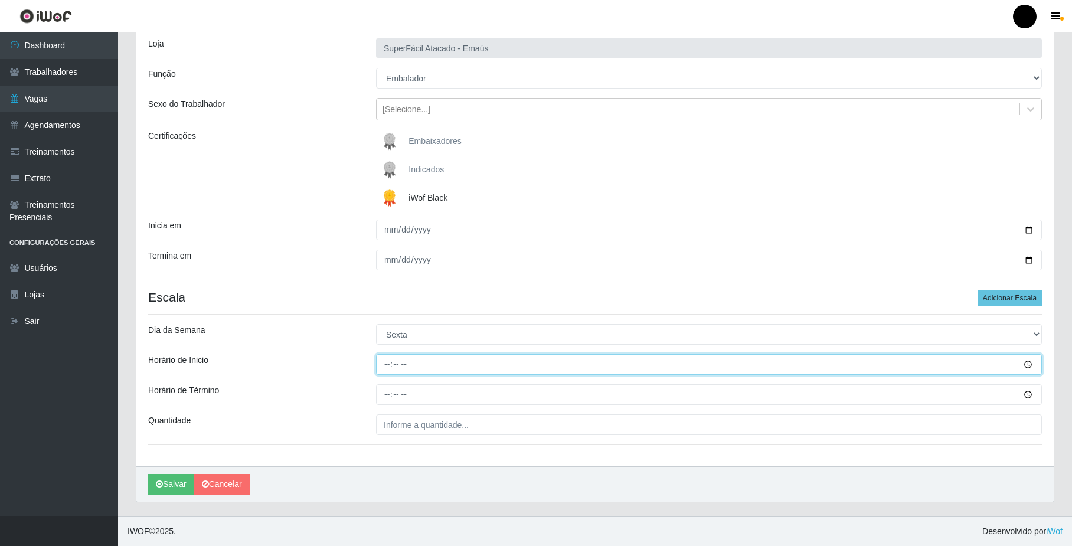
click at [385, 367] on input "Horário de Inicio" at bounding box center [709, 364] width 666 height 21
type input "09:00"
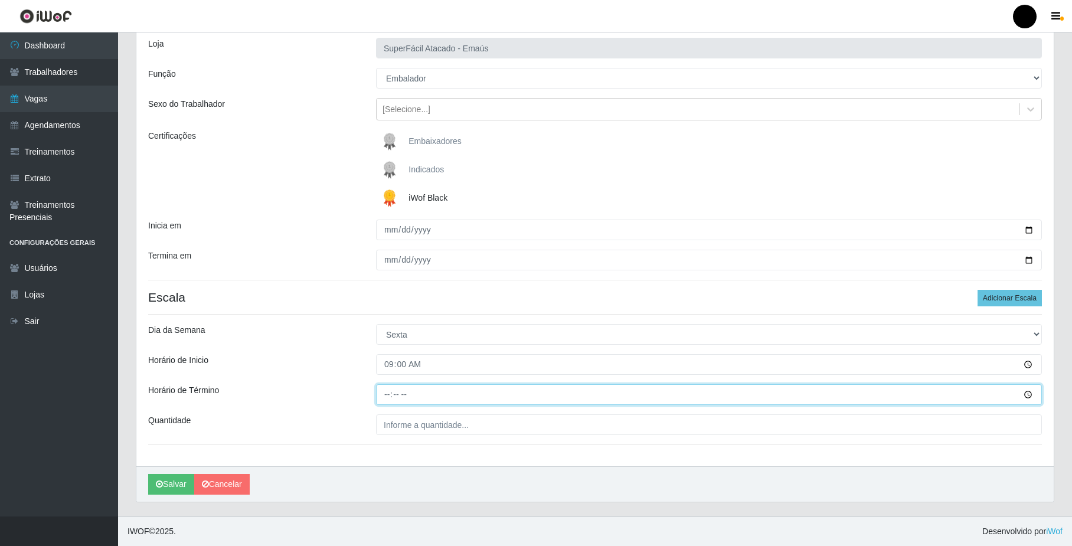
click at [383, 397] on input "Horário de Término" at bounding box center [709, 394] width 666 height 21
type input "15:00"
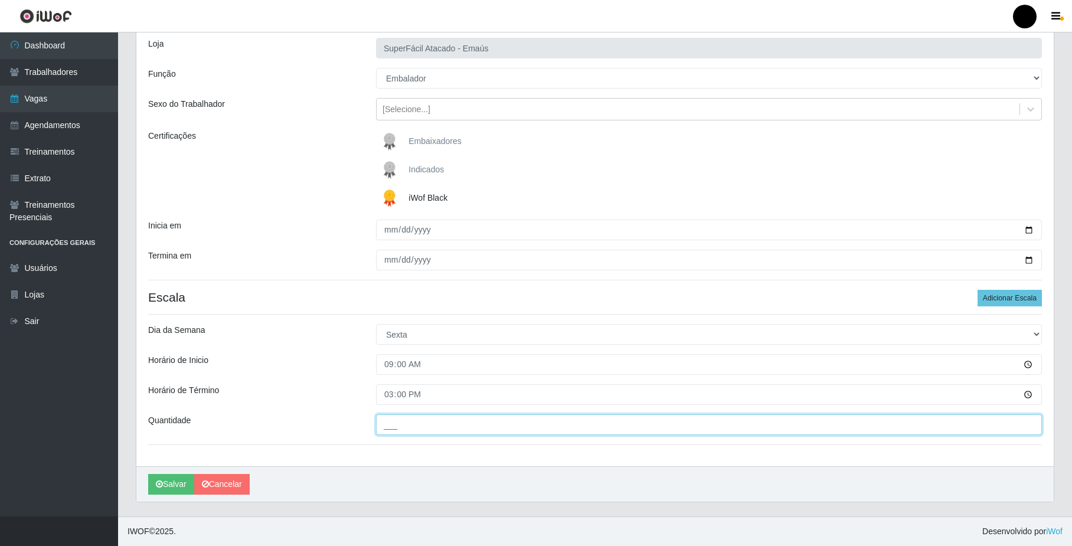
click at [390, 423] on input "___" at bounding box center [709, 424] width 666 height 21
type input "03_"
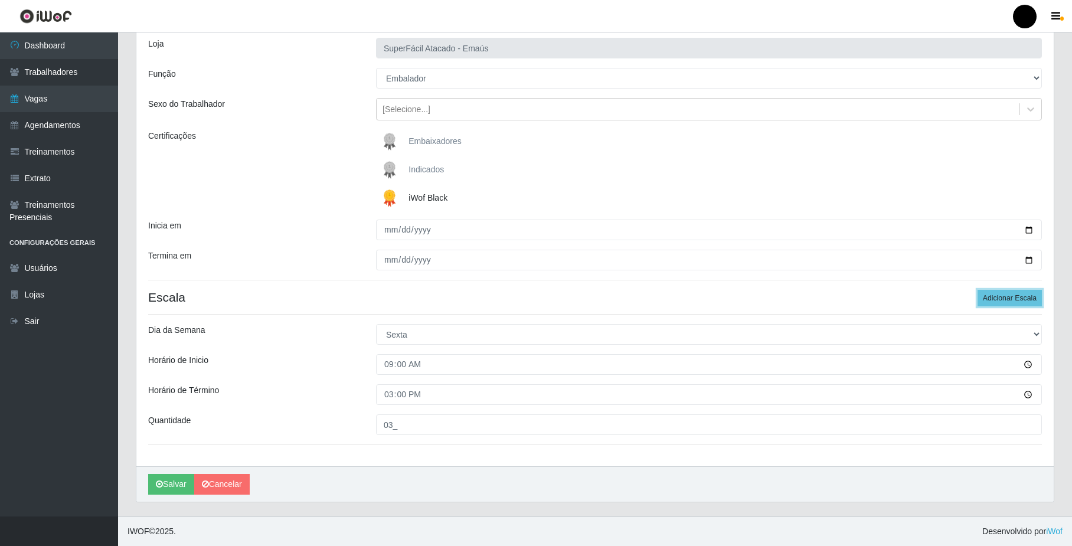
drag, startPoint x: 995, startPoint y: 296, endPoint x: 966, endPoint y: 298, distance: 28.4
click at [993, 296] on button "Adicionar Escala" at bounding box center [1010, 298] width 64 height 17
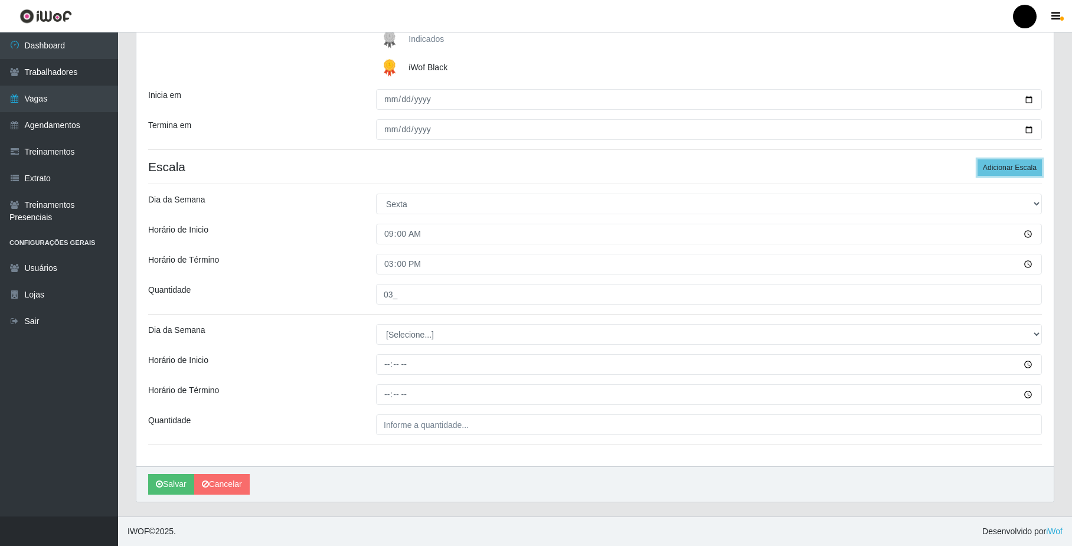
scroll to position [208, 0]
click at [407, 339] on select "[Selecione...] Segunda Terça Quarta Quinta Sexta Sábado Domingo" at bounding box center [709, 334] width 666 height 21
select select "5"
click at [376, 324] on select "[Selecione...] Segunda Terça Quarta Quinta Sexta Sábado Domingo" at bounding box center [709, 334] width 666 height 21
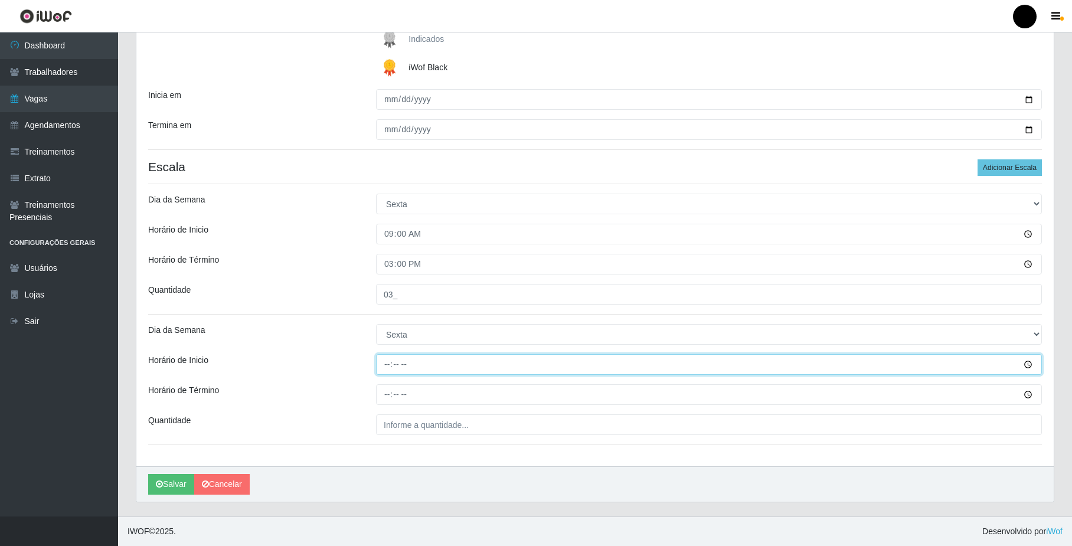
drag, startPoint x: 387, startPoint y: 361, endPoint x: 387, endPoint y: 370, distance: 8.3
click at [387, 364] on input "Horário de Inicio" at bounding box center [709, 364] width 666 height 21
type input "16:00"
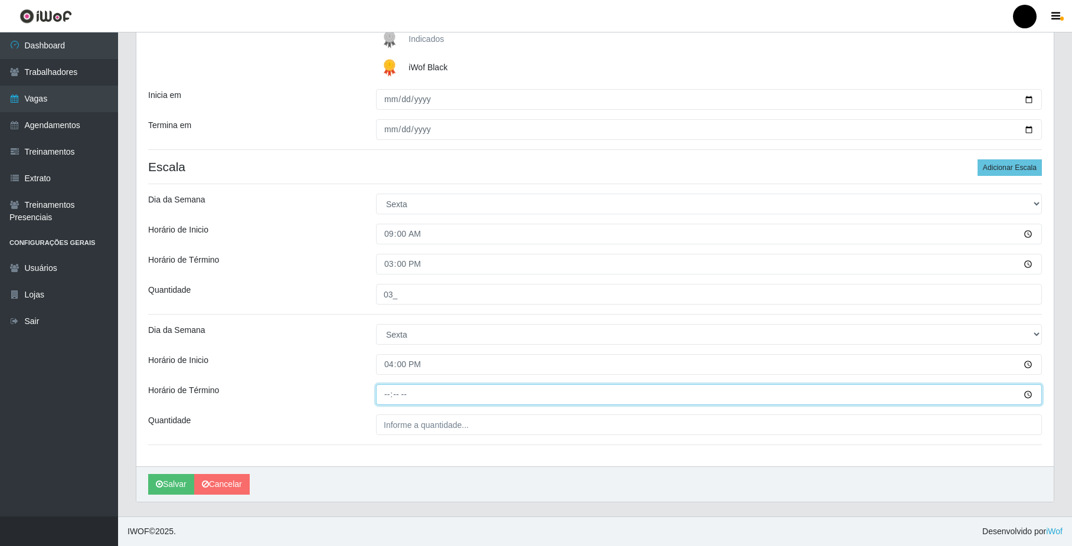
click at [388, 393] on input "Horário de Término" at bounding box center [709, 394] width 666 height 21
type input "22:00"
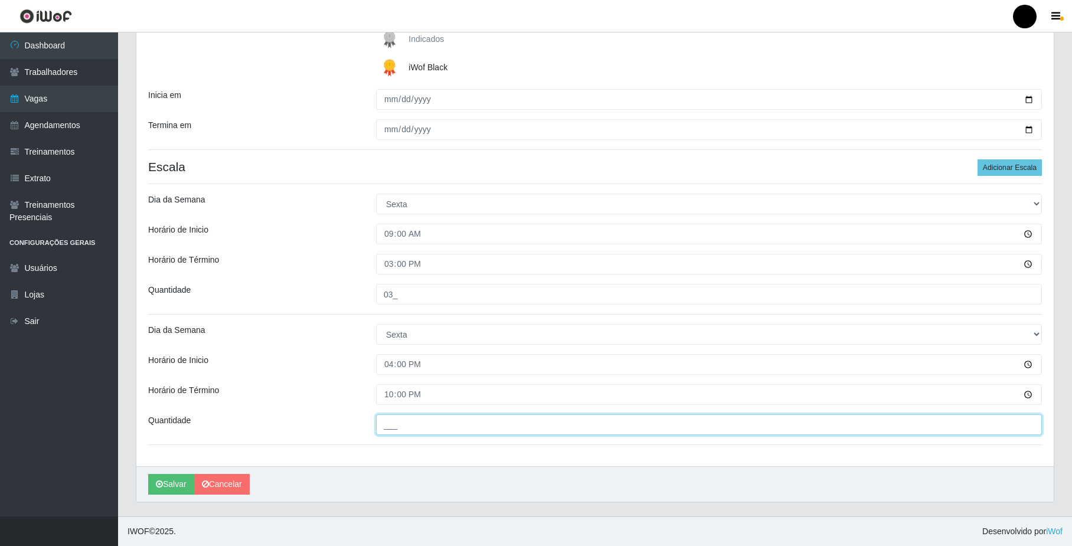
click at [402, 421] on input "___" at bounding box center [709, 424] width 666 height 21
type input "03_"
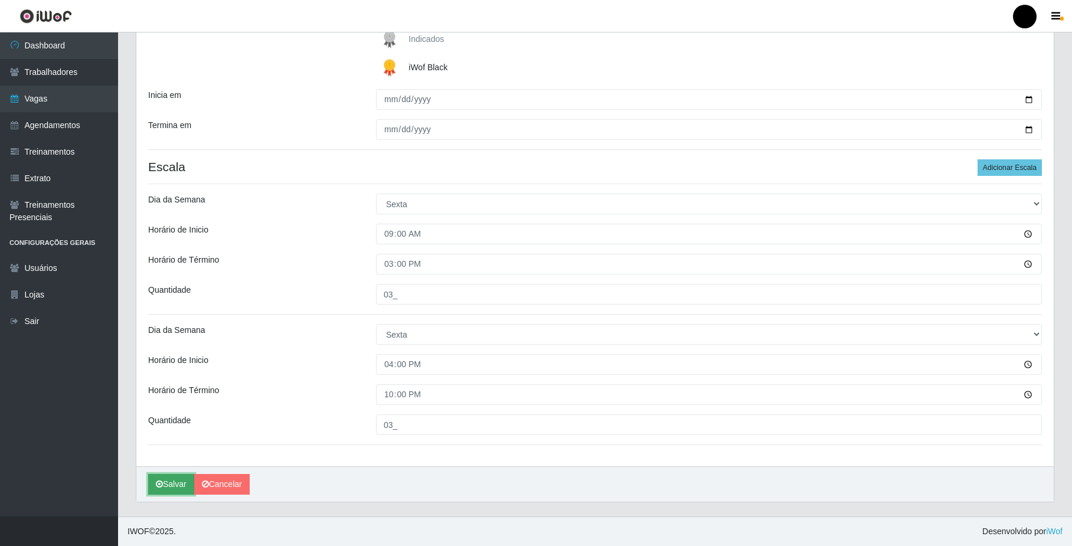
click at [173, 481] on button "Salvar" at bounding box center [171, 484] width 46 height 21
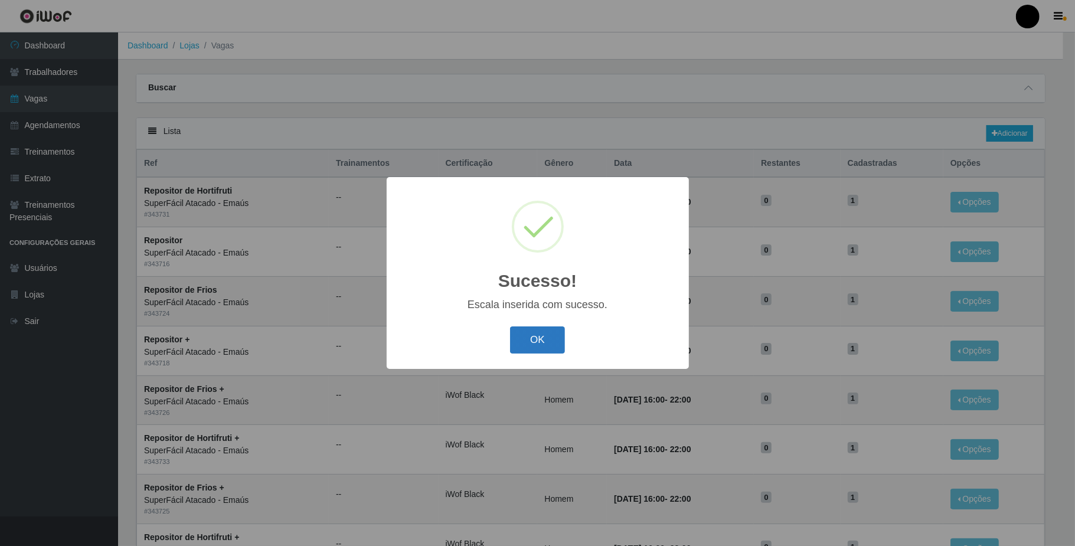
drag, startPoint x: 522, startPoint y: 335, endPoint x: 528, endPoint y: 336, distance: 6.0
click at [528, 336] on button "OK" at bounding box center [537, 340] width 55 height 28
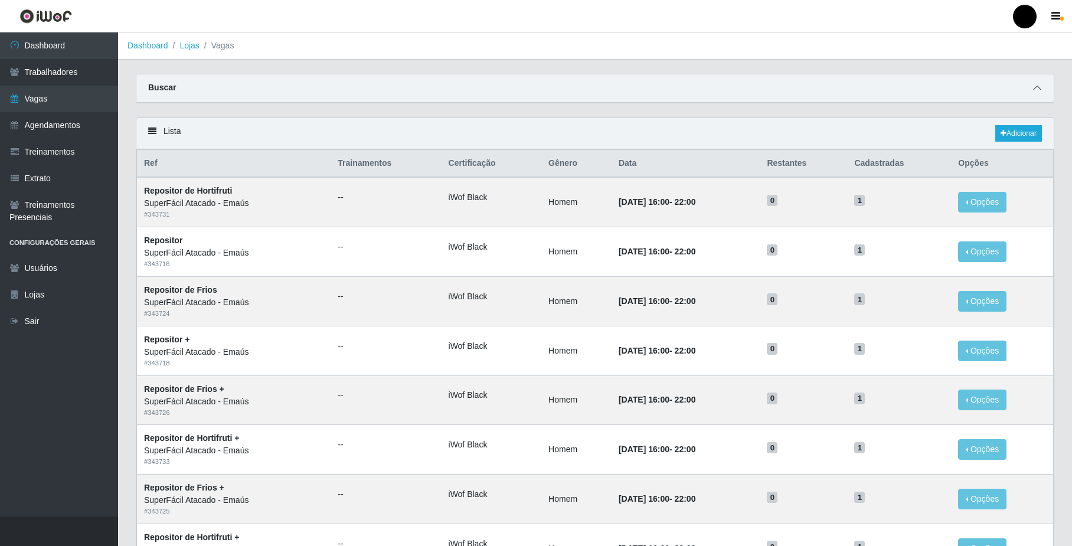
click at [1037, 87] on icon at bounding box center [1037, 88] width 8 height 8
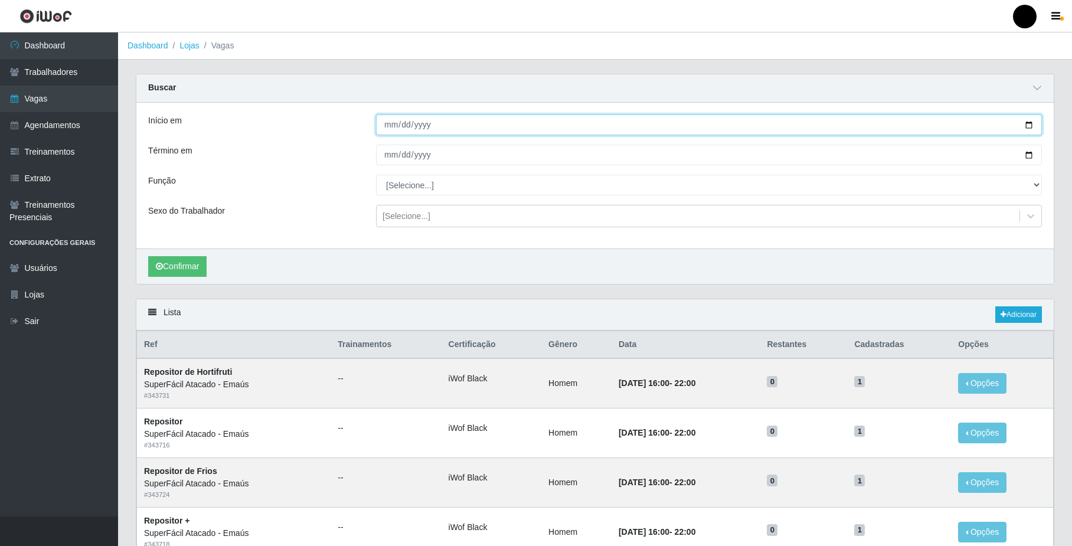
click at [1028, 123] on input "Início em" at bounding box center [709, 125] width 666 height 21
type input "[DATE]"
click at [1028, 155] on input "Término em" at bounding box center [709, 155] width 666 height 21
type input "[DATE]"
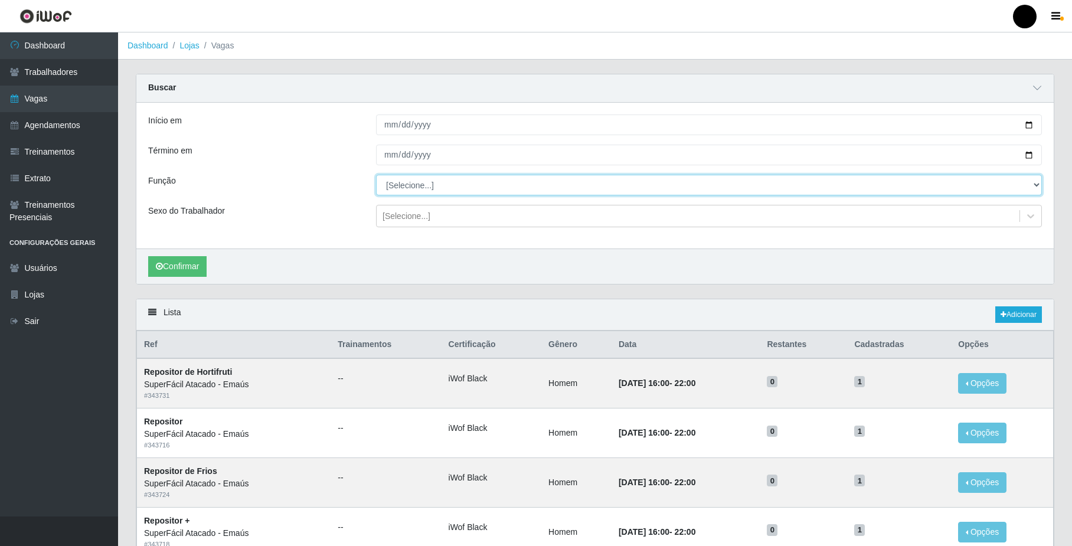
click at [397, 190] on select "[Selecione...] Auxiliar de Estacionamento Auxiliar de Estacionamento + Auxiliar…" at bounding box center [709, 185] width 666 height 21
select select "22"
click at [376, 175] on select "[Selecione...] Auxiliar de Estacionamento Auxiliar de Estacionamento + Auxiliar…" at bounding box center [709, 185] width 666 height 21
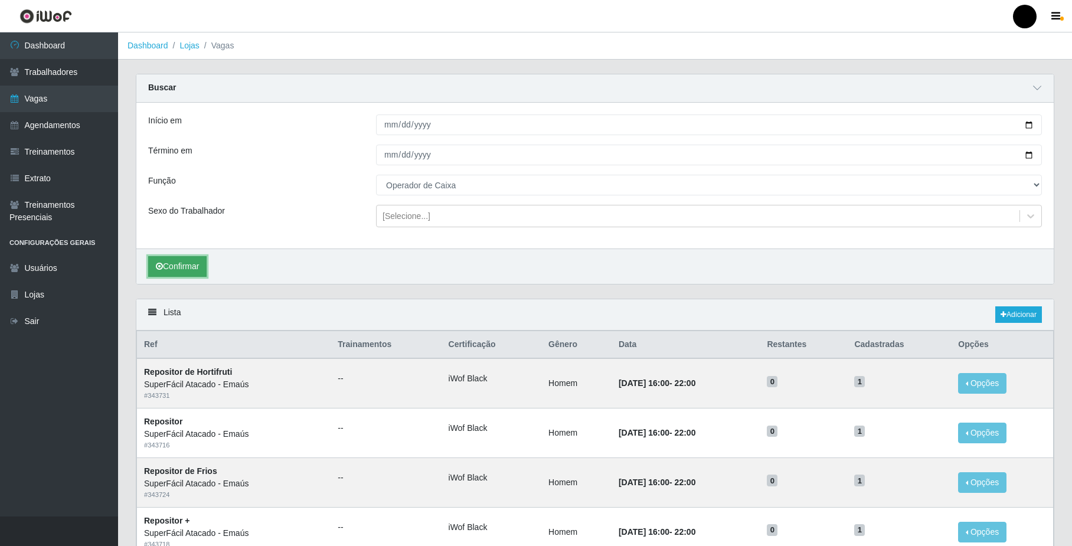
click at [175, 272] on button "Confirmar" at bounding box center [177, 266] width 58 height 21
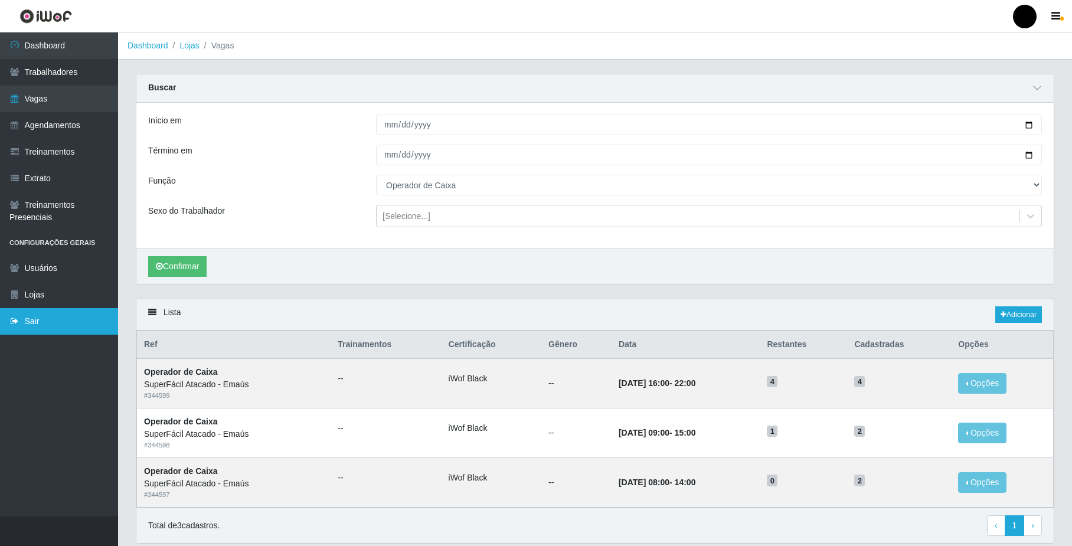
click at [26, 308] on link "Sair" at bounding box center [59, 321] width 118 height 27
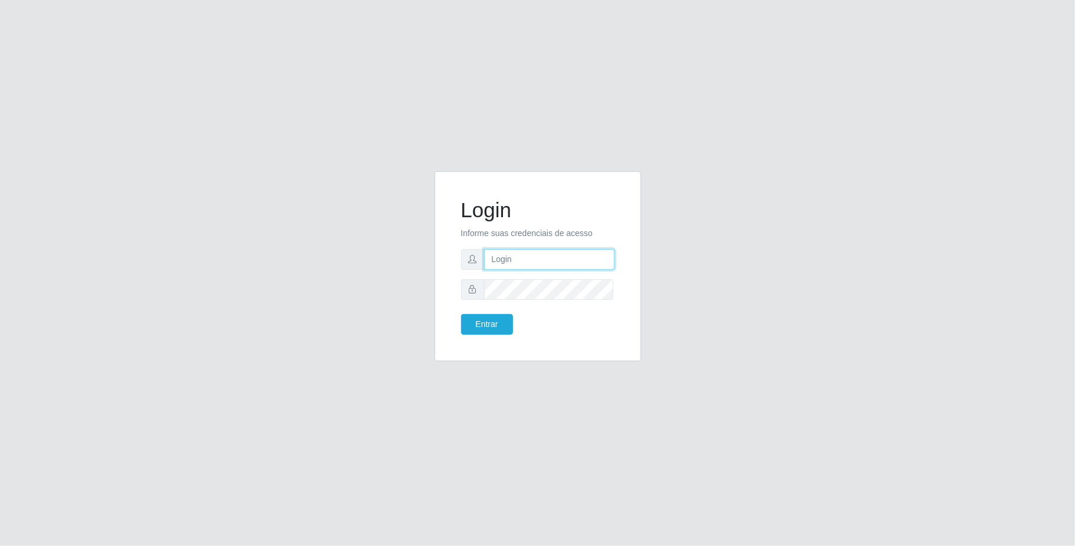
type input "[EMAIL_ADDRESS][DOMAIN_NAME]"
click at [499, 327] on button "Entrar" at bounding box center [487, 324] width 52 height 21
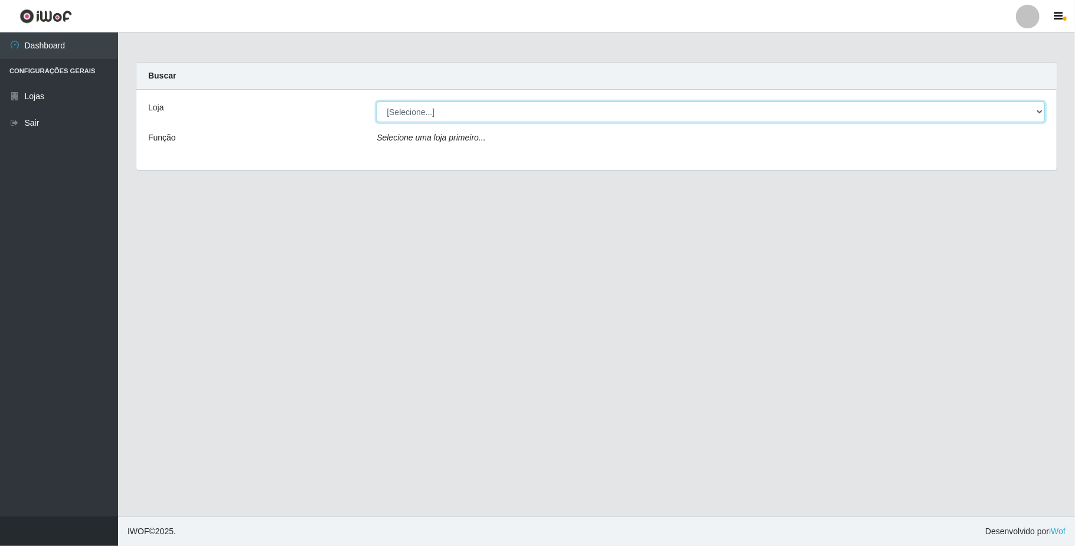
click at [1018, 112] on select "[Selecione...] SuperFácil Atacado - Emaús" at bounding box center [711, 112] width 668 height 21
select select "407"
click at [377, 102] on select "[Selecione...] SuperFácil Atacado - Emaús" at bounding box center [711, 112] width 668 height 21
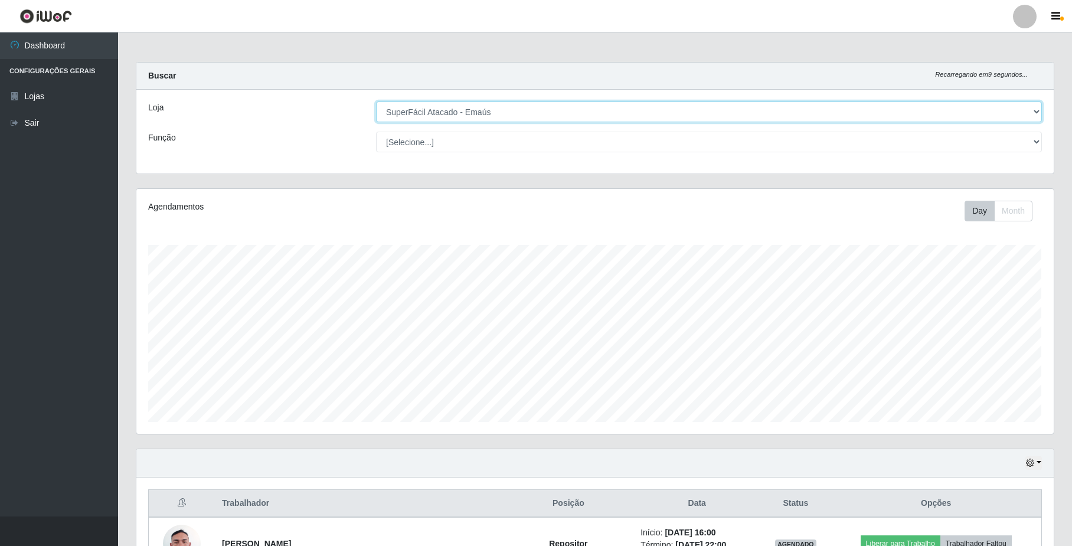
scroll to position [188, 0]
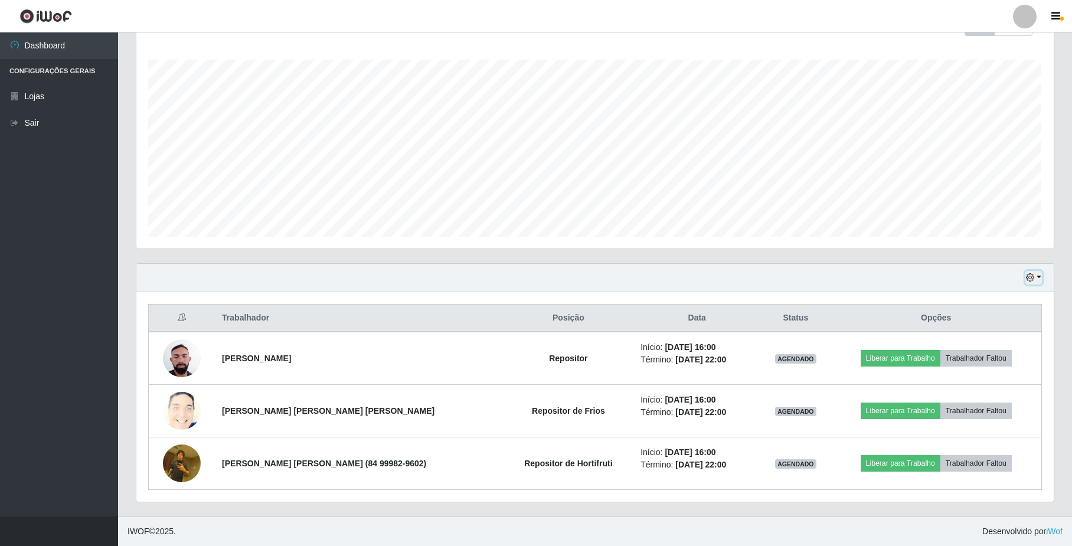
click at [1037, 275] on button "button" at bounding box center [1033, 278] width 17 height 14
click at [994, 343] on button "3 dias" at bounding box center [995, 348] width 93 height 25
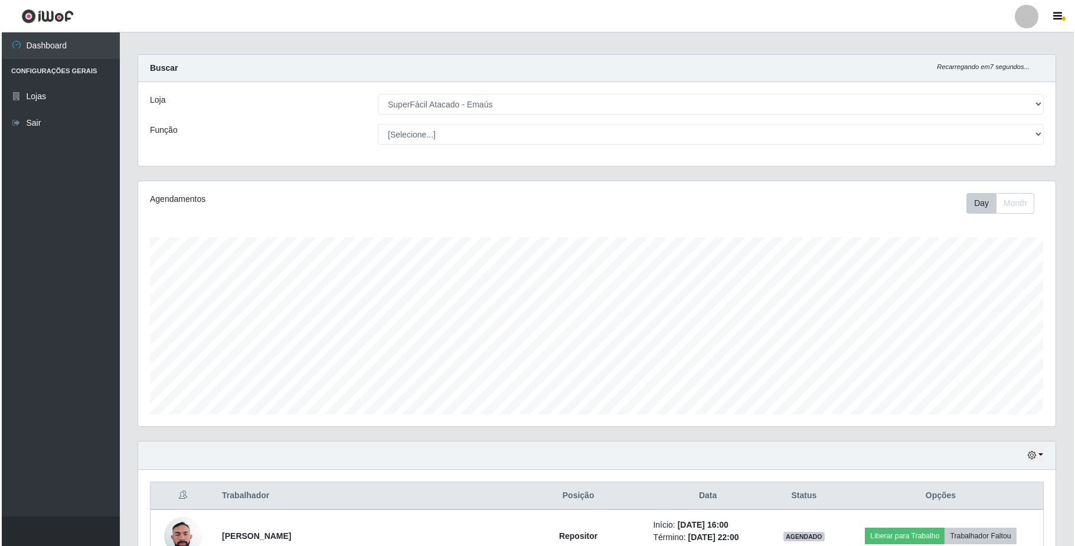
scroll to position [0, 0]
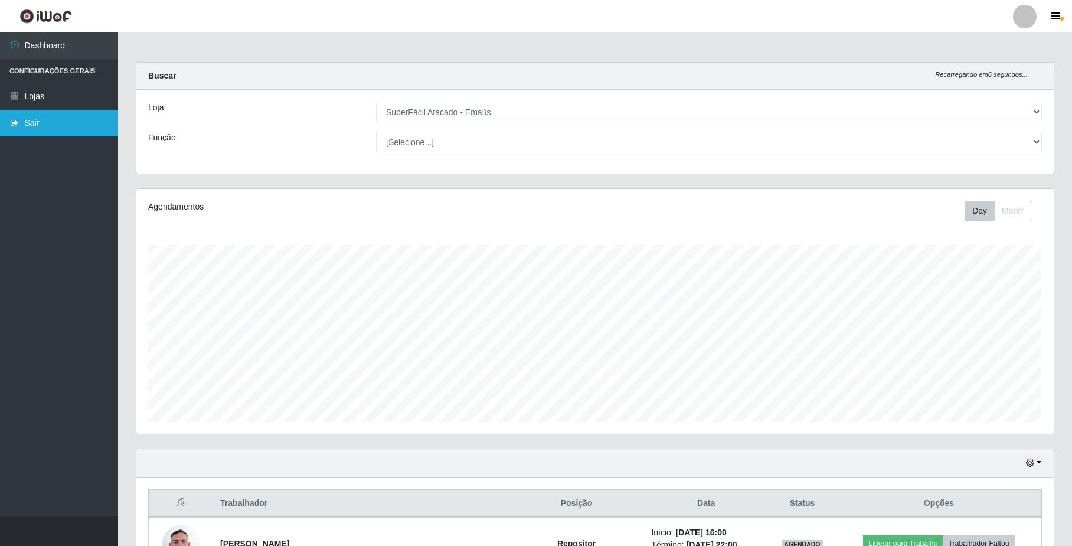
click at [39, 126] on link "Sair" at bounding box center [59, 123] width 118 height 27
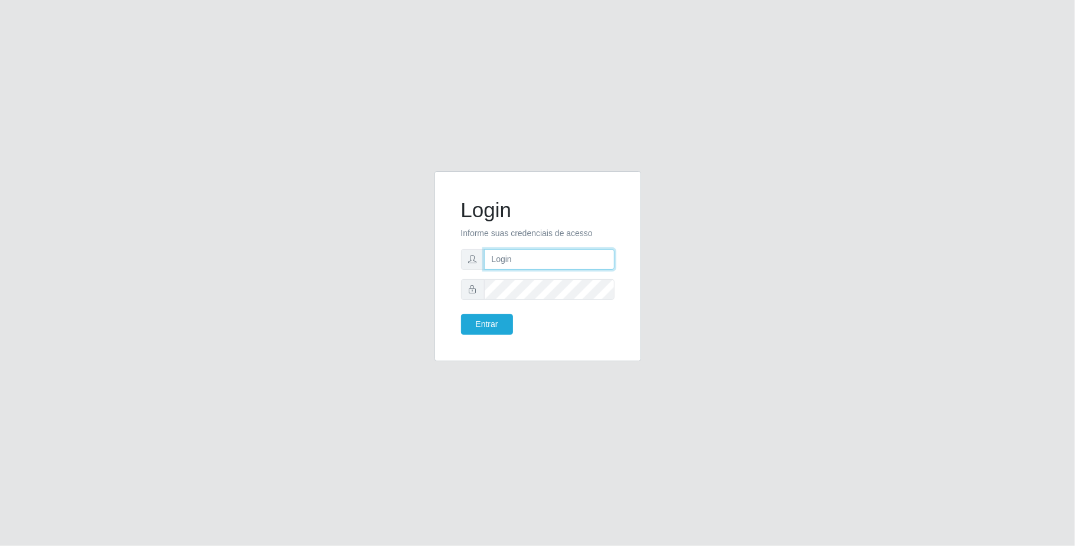
type input "[EMAIL_ADDRESS][DOMAIN_NAME]"
